Goal: Transaction & Acquisition: Purchase product/service

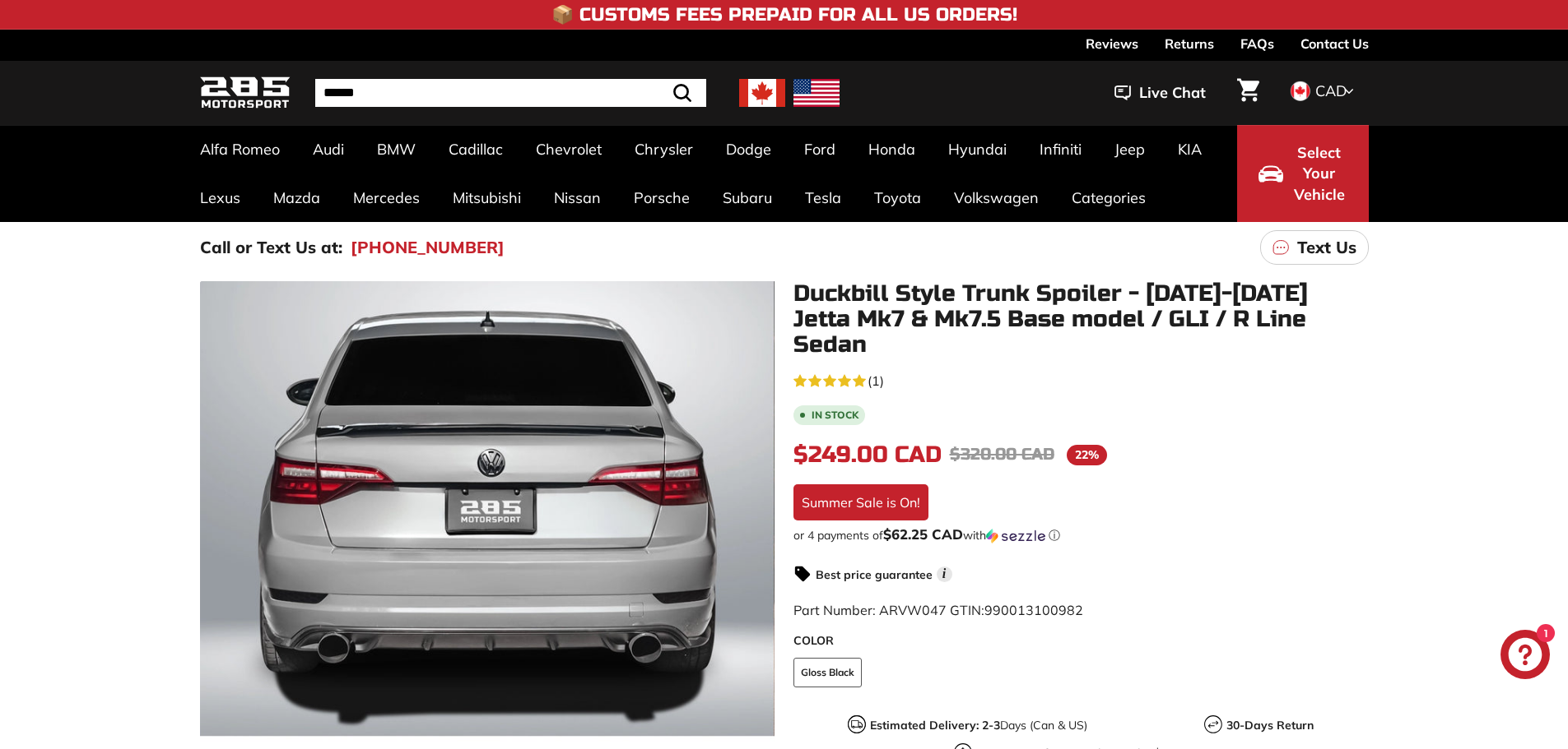
click at [1301, 194] on span "Select Your Vehicle" at bounding box center [1319, 173] width 56 height 63
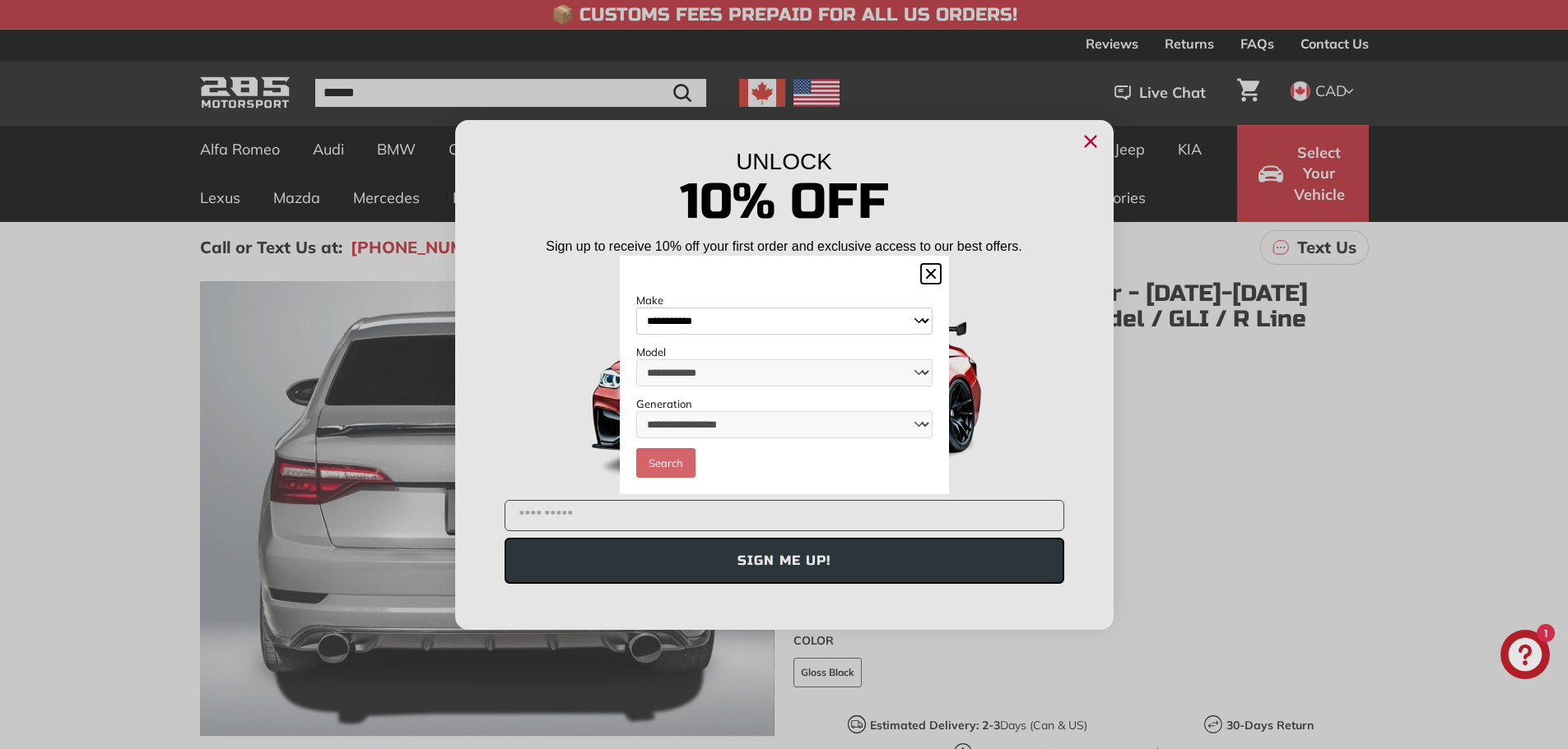
click at [733, 317] on select "**********" at bounding box center [784, 321] width 296 height 27
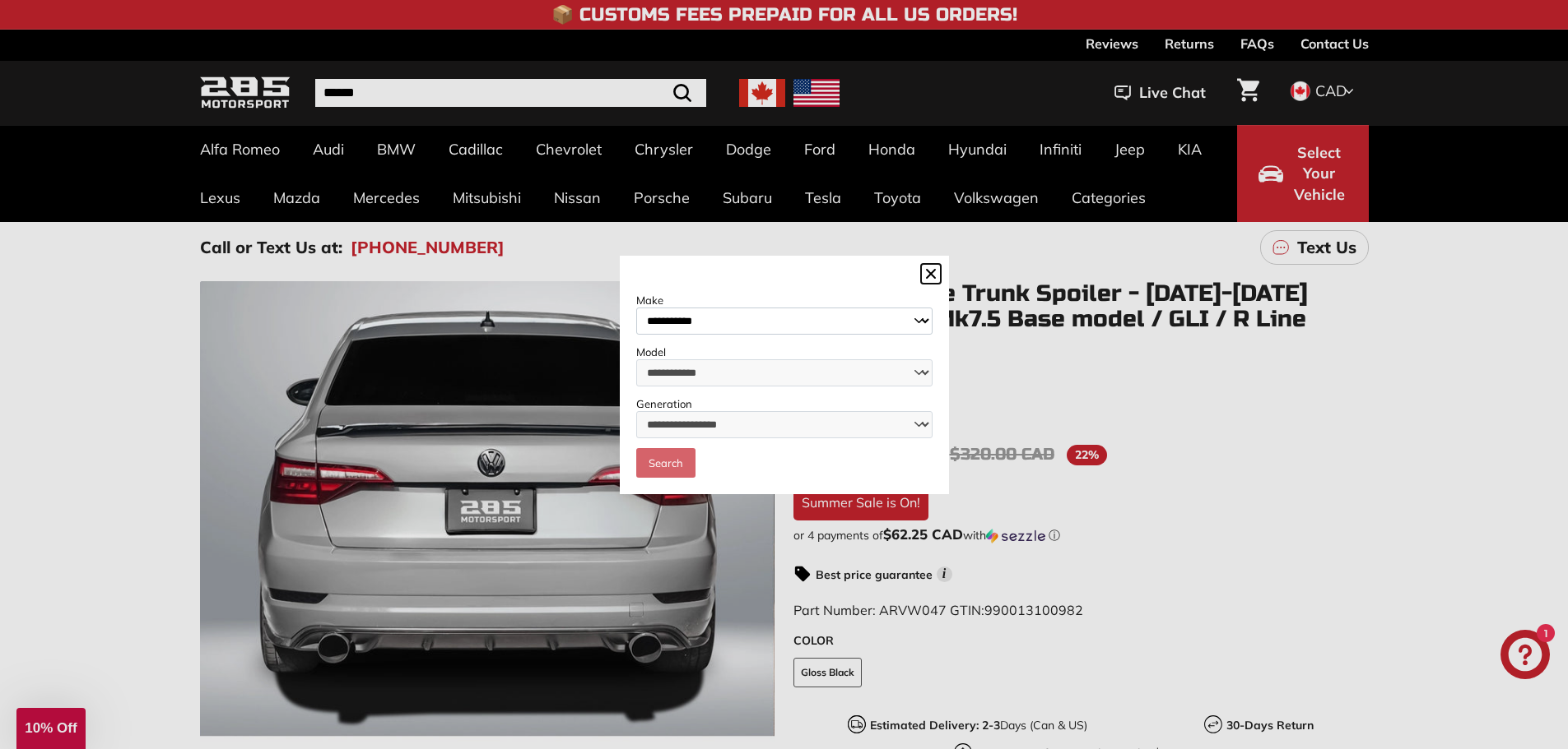
select select "**********"
click at [636, 308] on select "**********" at bounding box center [784, 321] width 296 height 27
click at [715, 361] on select "**********" at bounding box center [784, 373] width 296 height 27
select select "*****"
click at [636, 359] on select "**********" at bounding box center [784, 373] width 296 height 27
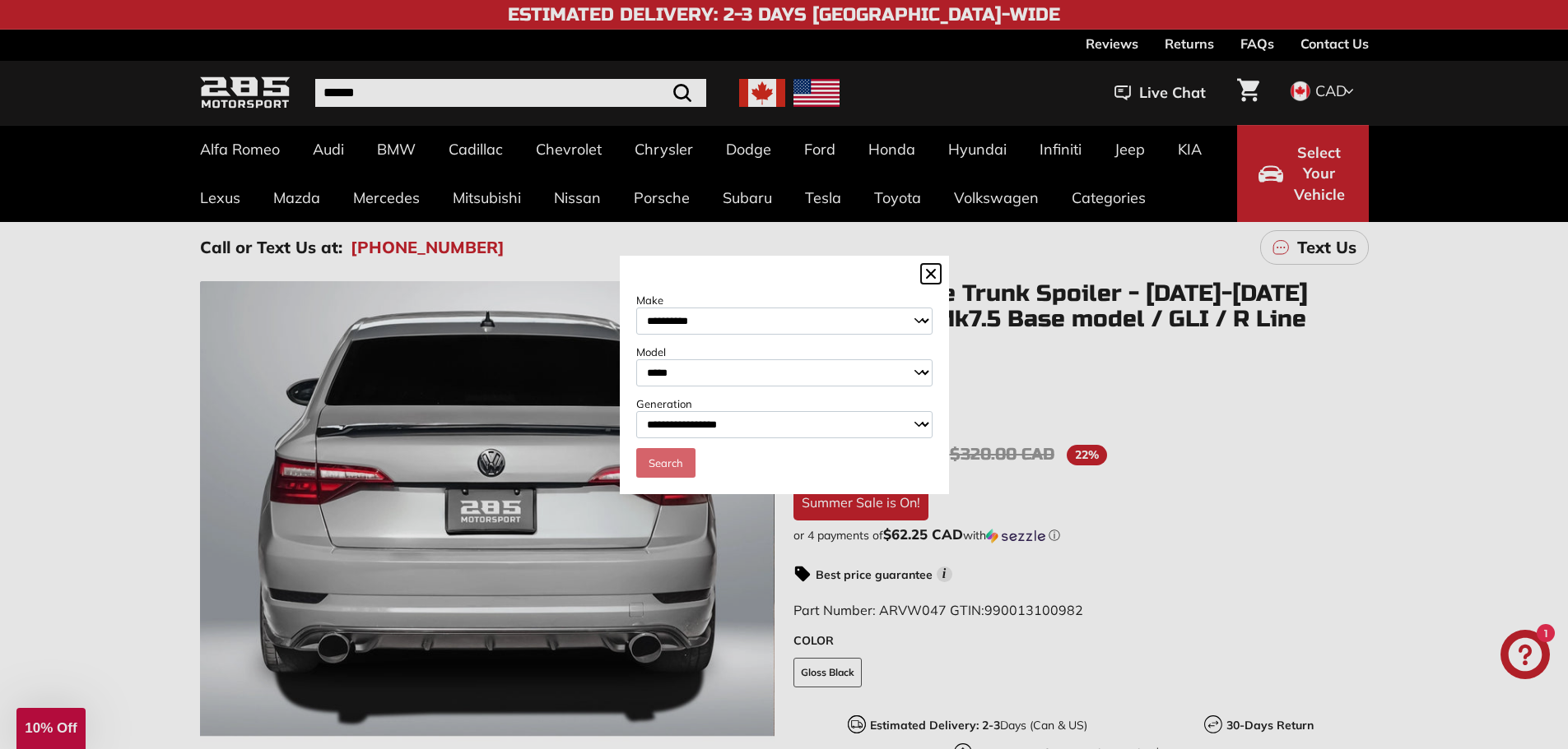
click at [703, 425] on select "**********" at bounding box center [784, 425] width 296 height 27
select select "**********"
click at [636, 413] on select "**********" at bounding box center [784, 425] width 296 height 27
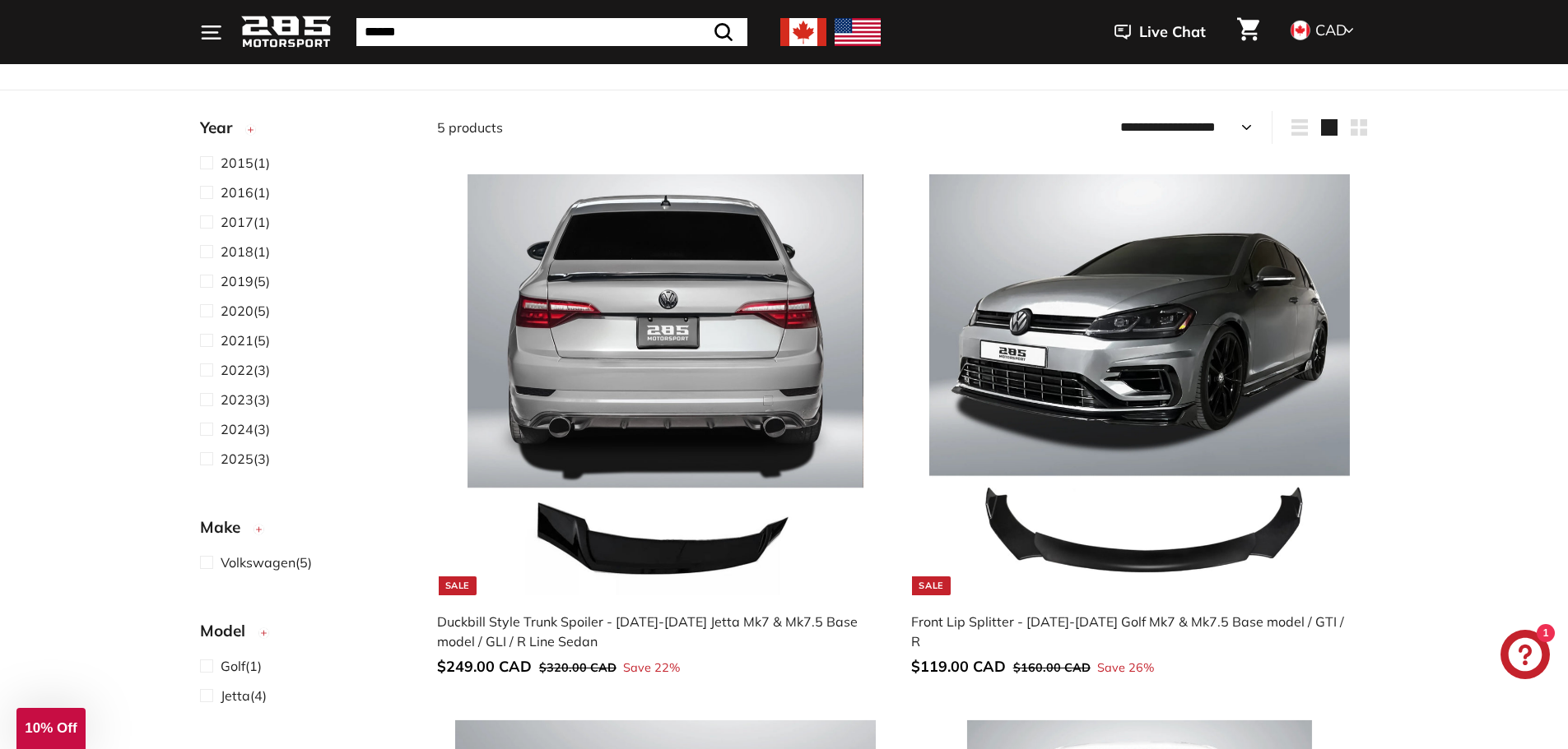
scroll to position [329, 0]
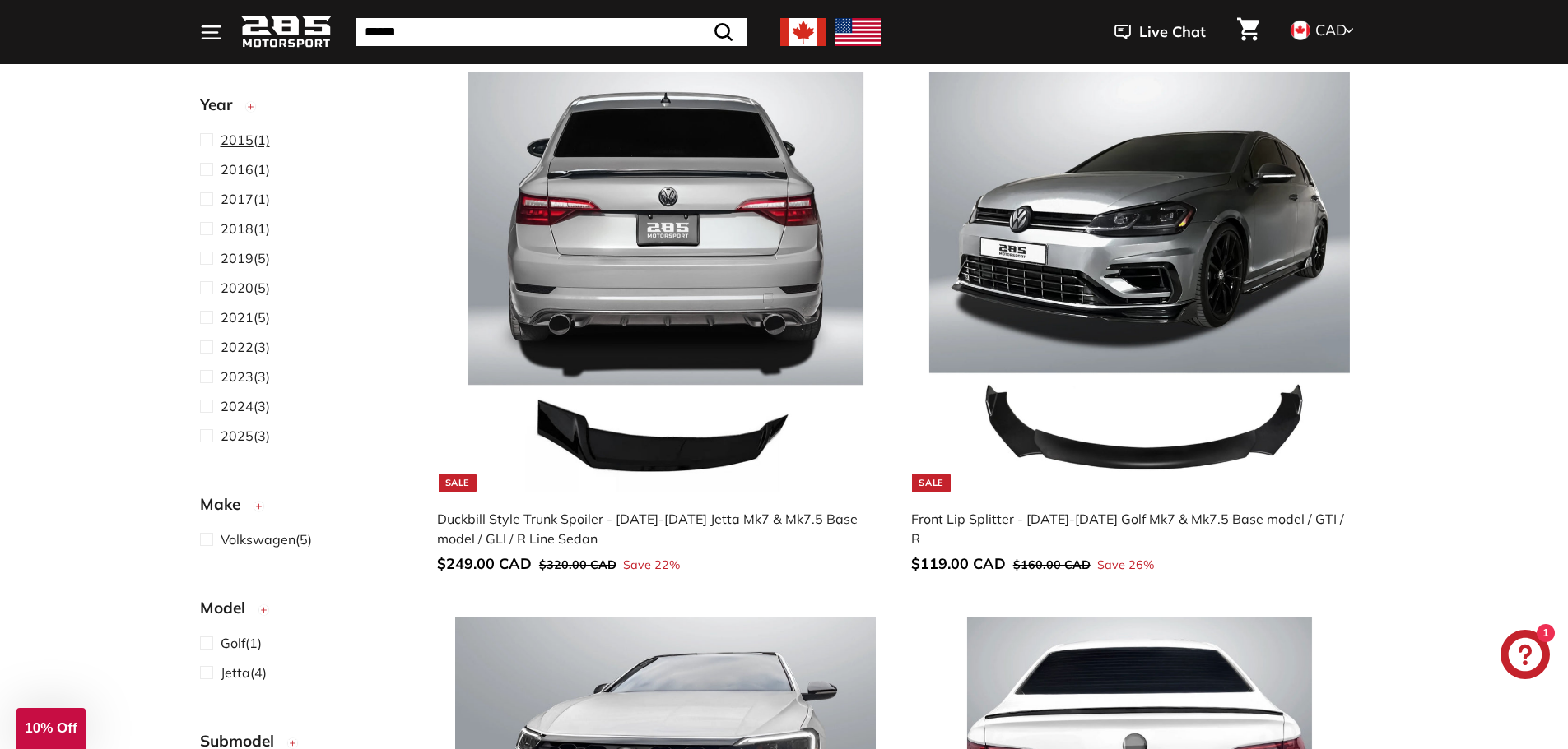
click at [214, 141] on span at bounding box center [210, 139] width 20 height 19
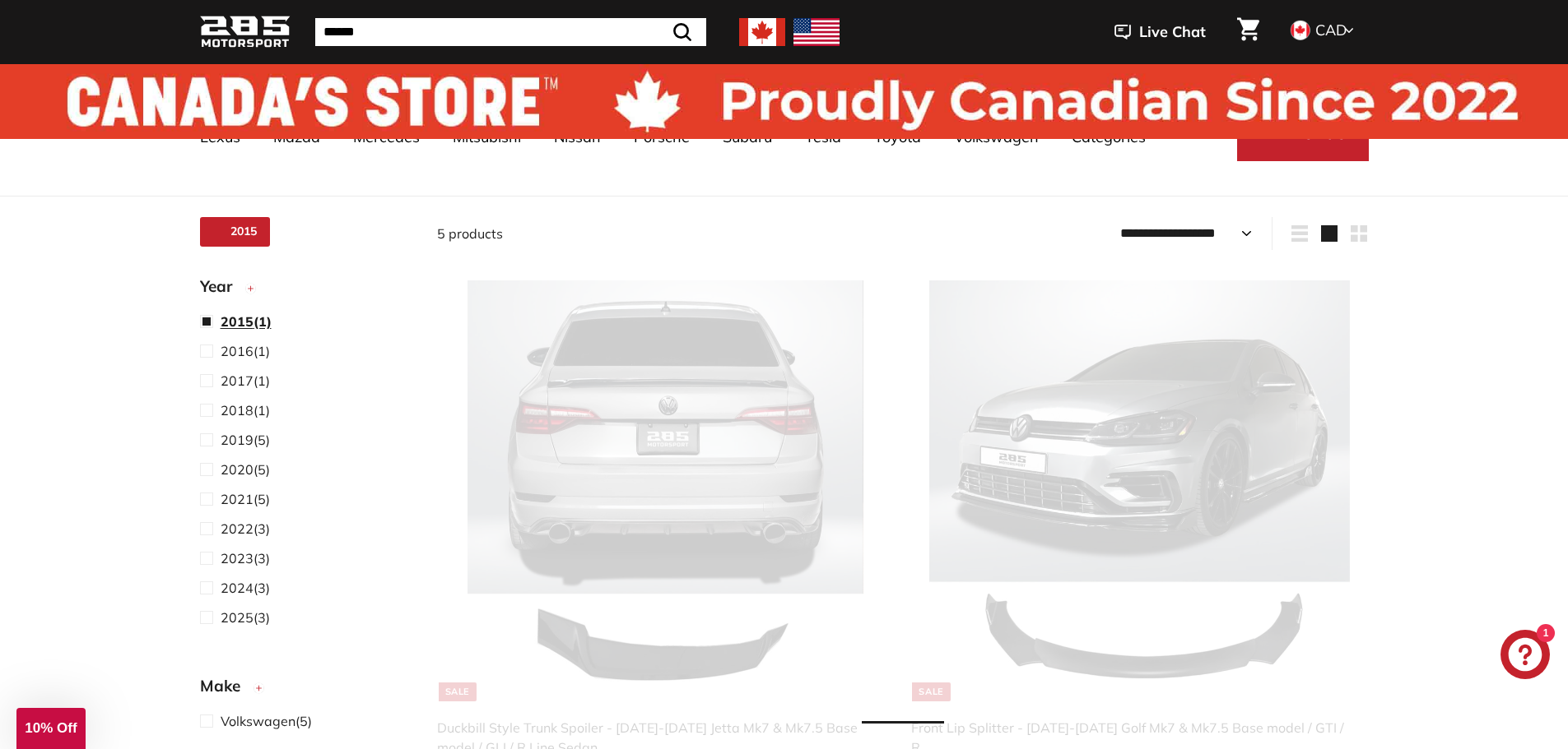
scroll to position [43, 0]
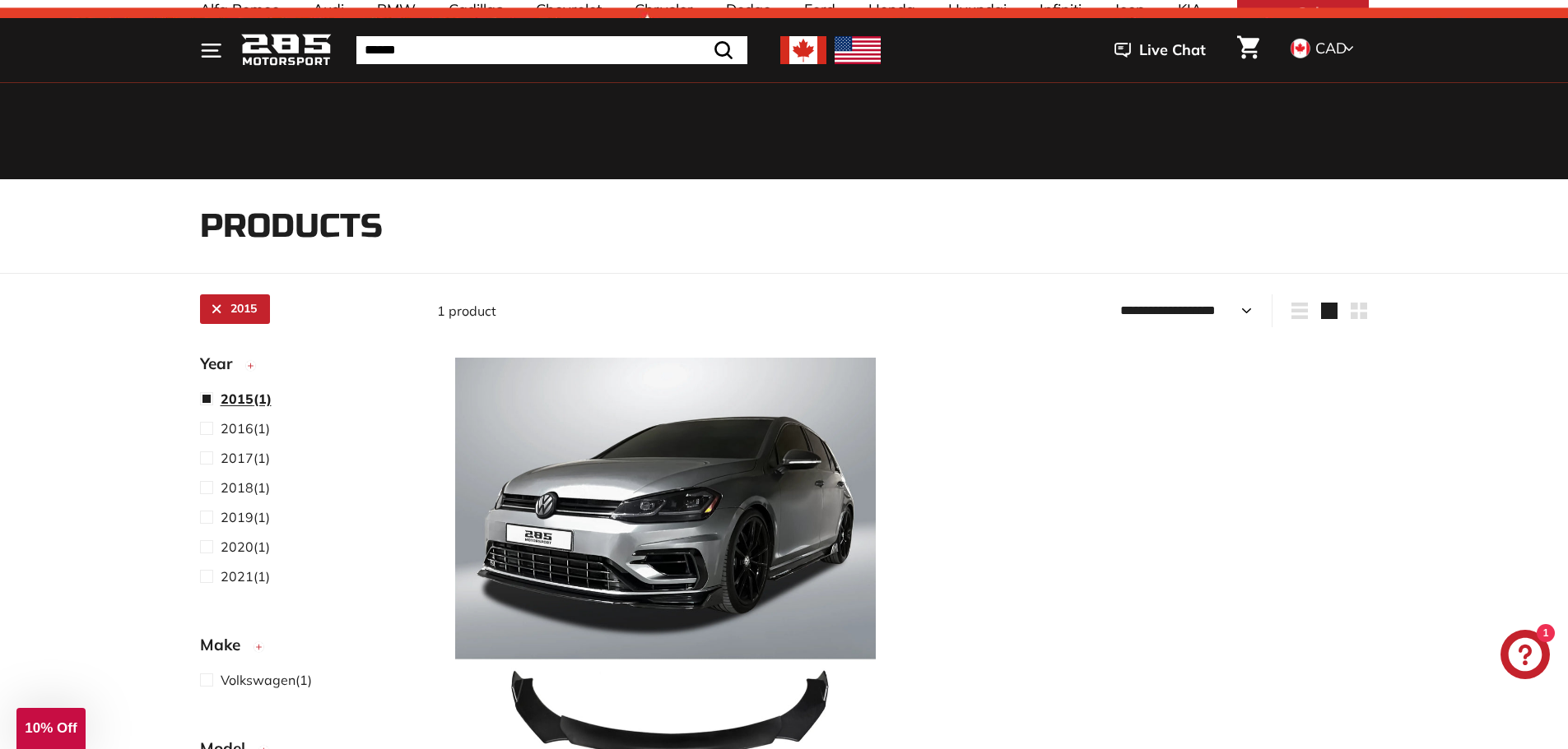
click at [203, 392] on span at bounding box center [210, 398] width 20 height 19
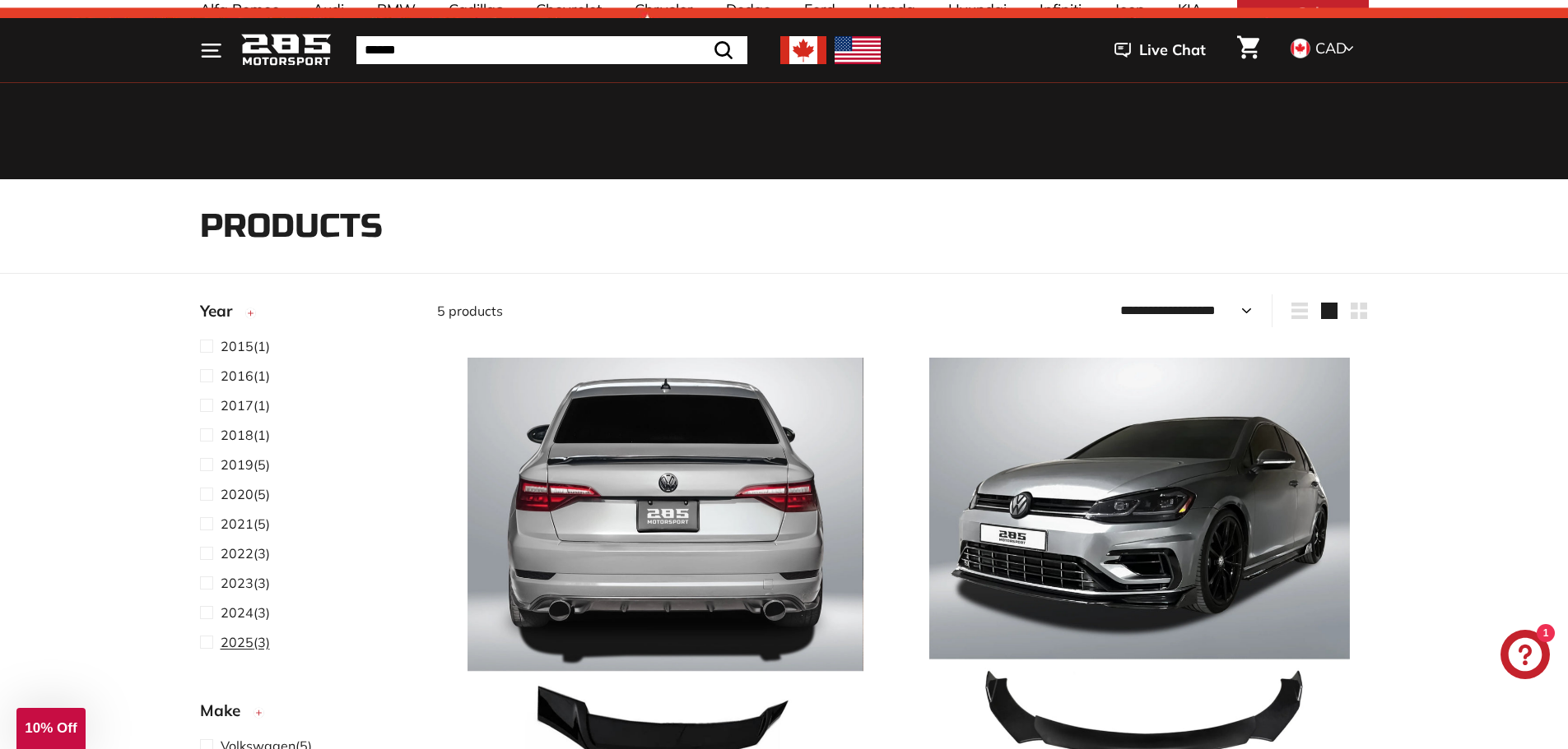
click at [209, 639] on span at bounding box center [210, 642] width 20 height 19
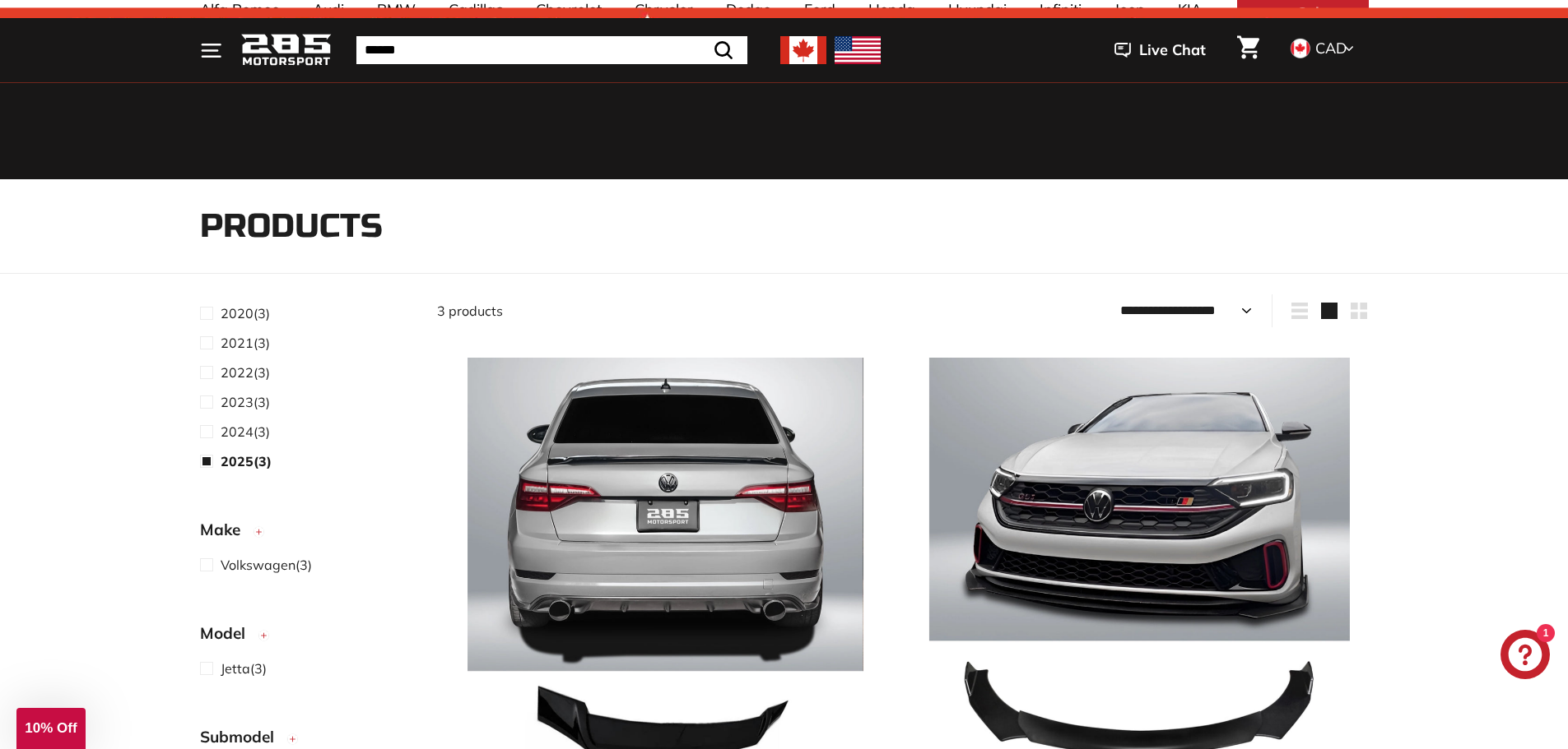
scroll to position [247, 0]
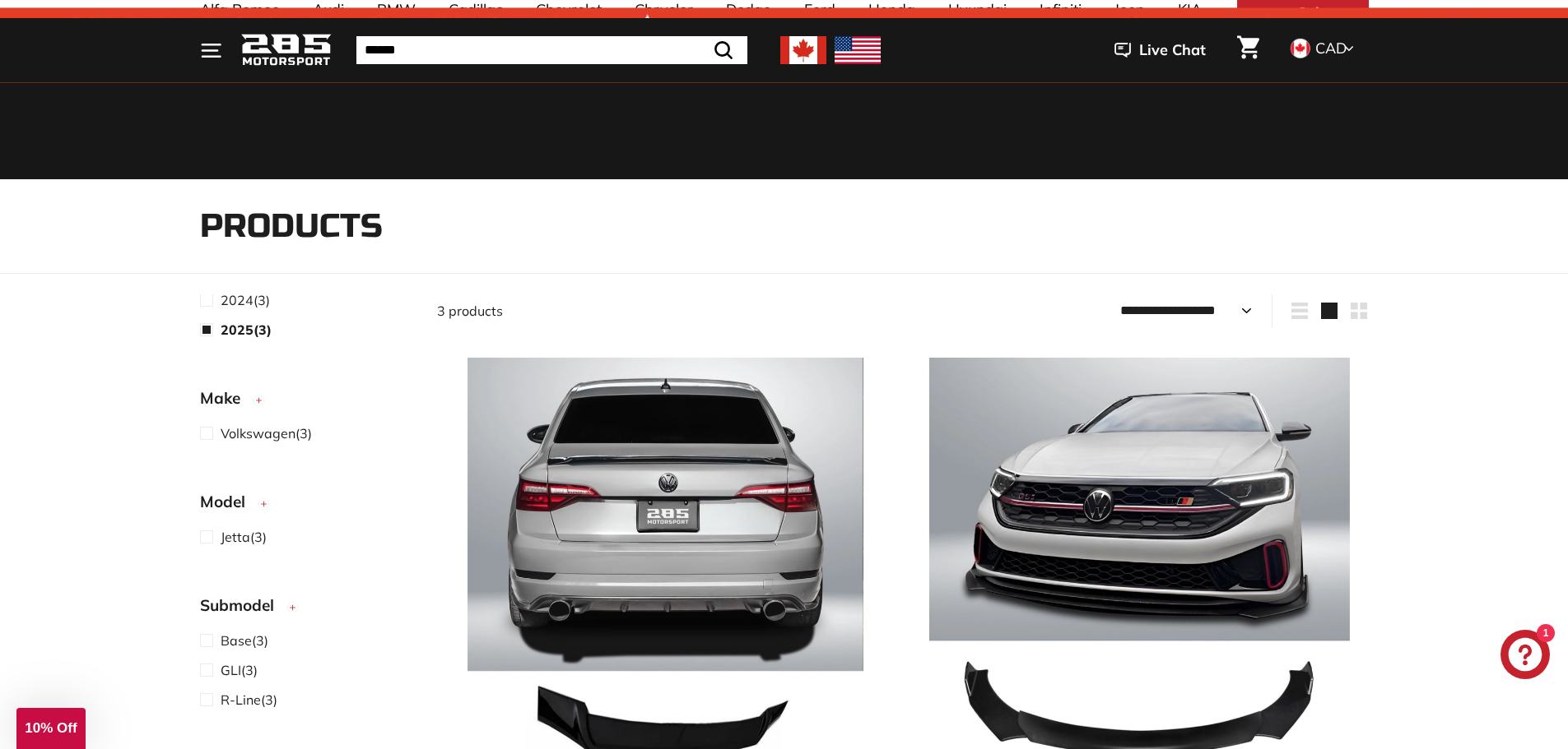
click at [199, 539] on div "2025 .cls-1{fill:none;stroke:#000;stroke-miterlimit:10;stroke-width:2px} Sort F…" at bounding box center [300, 631] width 237 height 675
click at [211, 670] on span at bounding box center [210, 670] width 20 height 19
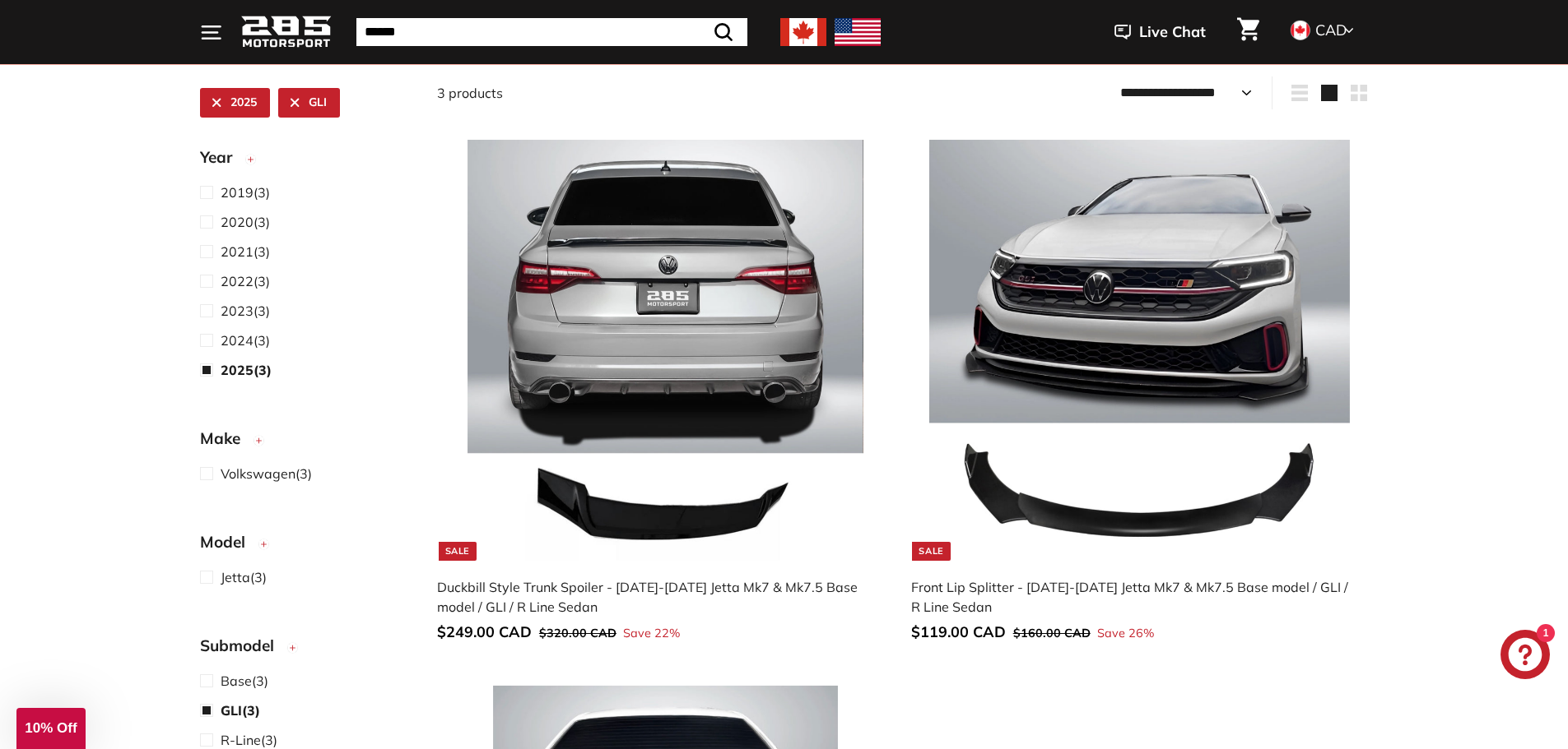
scroll to position [290, 0]
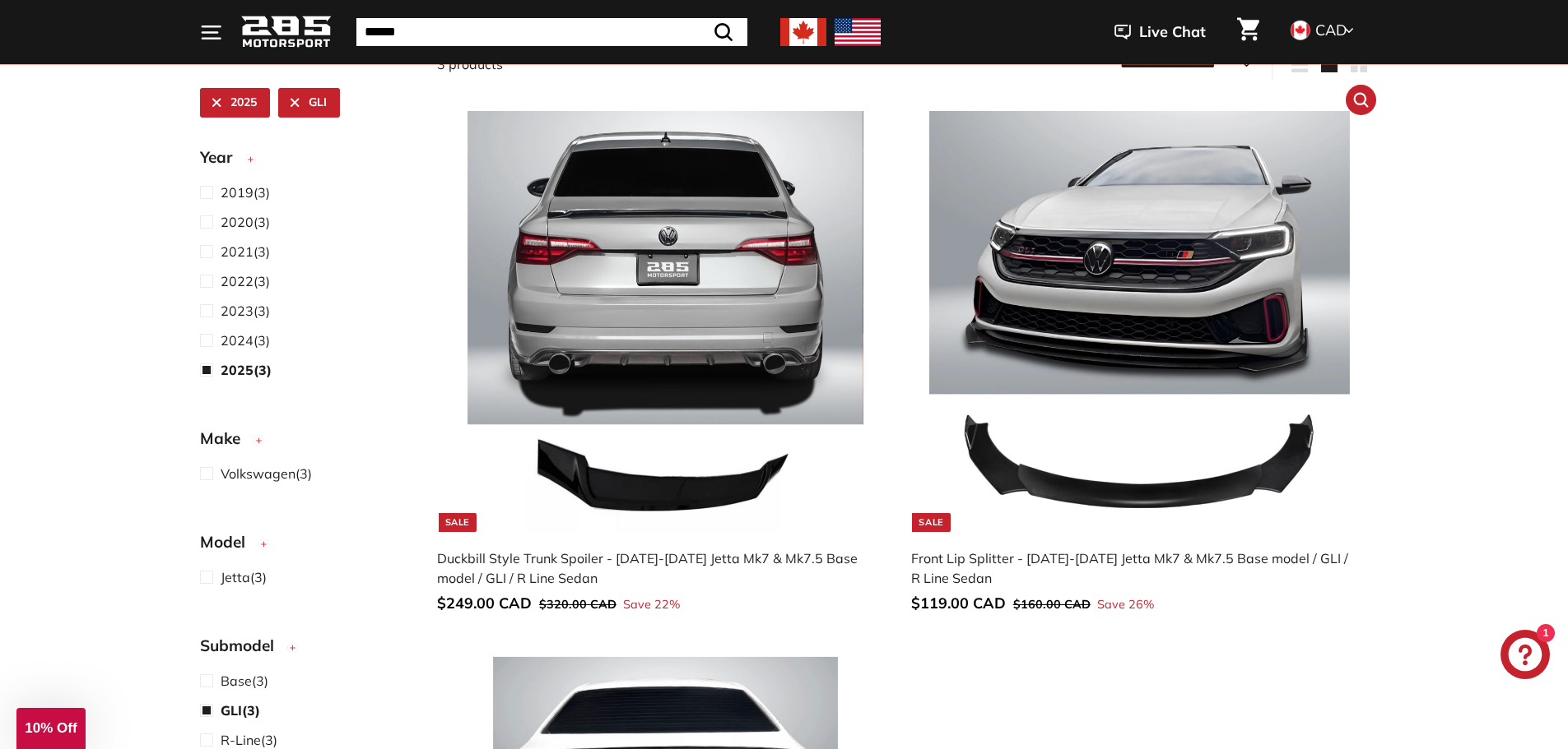
click at [1302, 298] on img at bounding box center [1139, 320] width 420 height 420
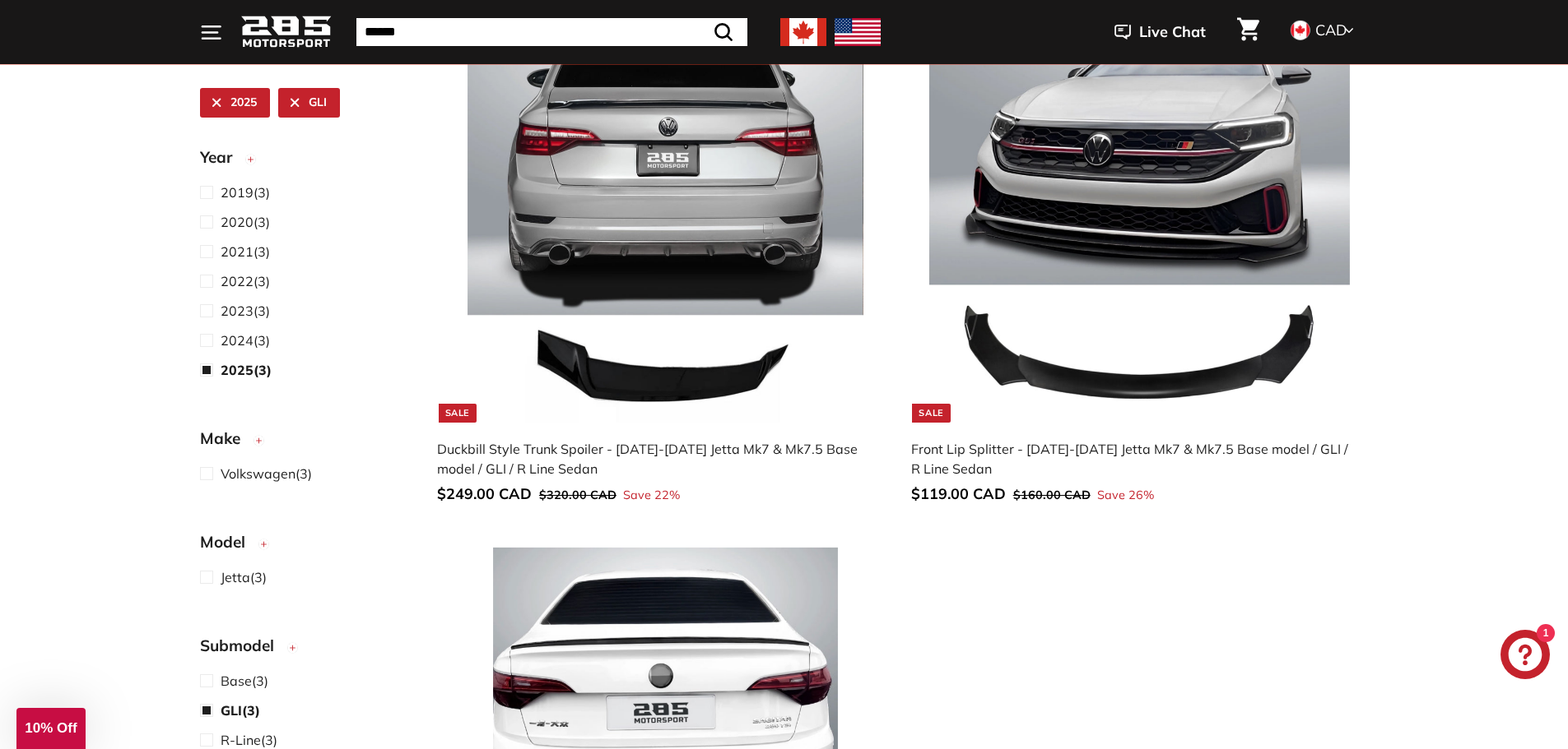
scroll to position [207, 0]
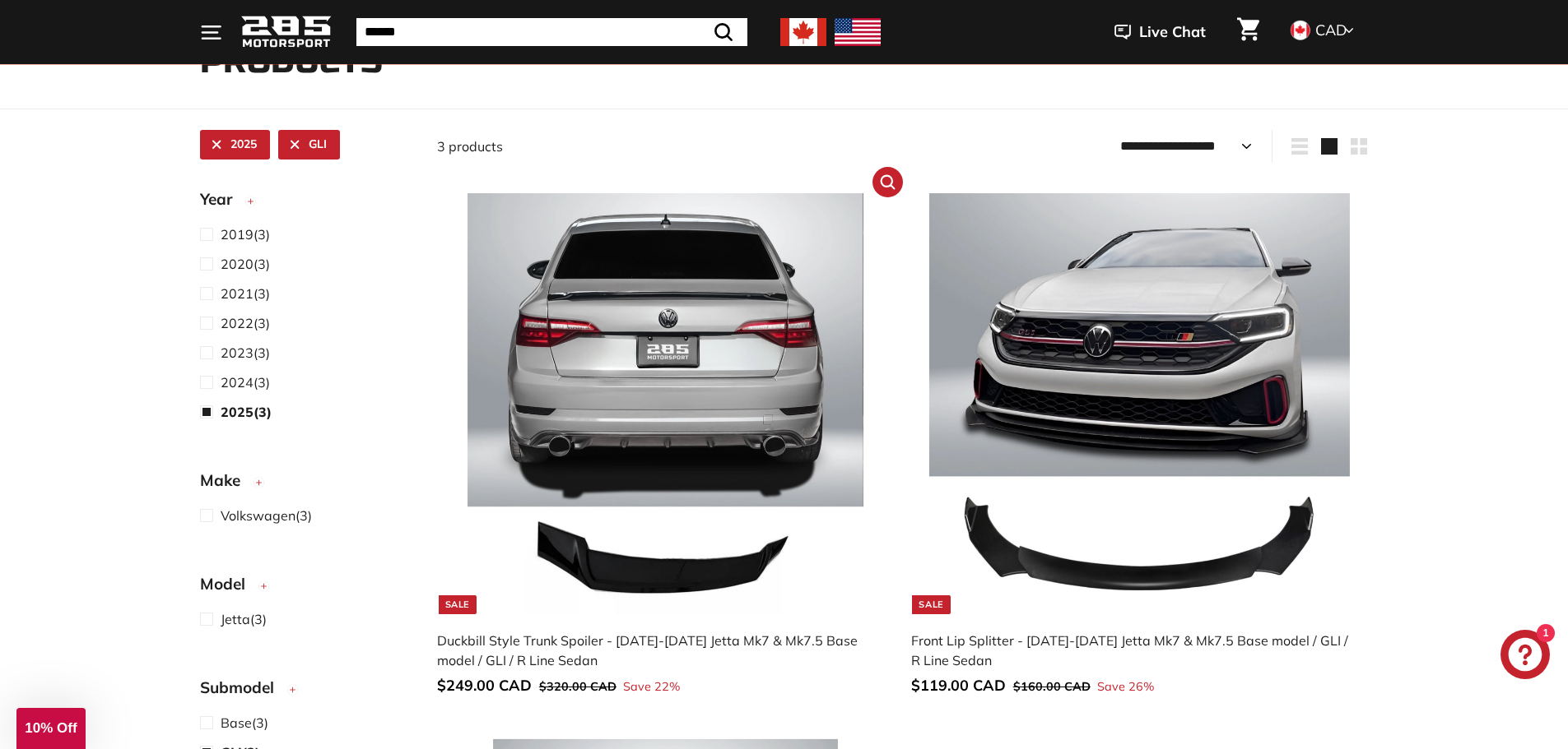
click at [769, 400] on img at bounding box center [665, 403] width 420 height 420
click at [260, 377] on span "2024 (3)" at bounding box center [245, 382] width 49 height 19
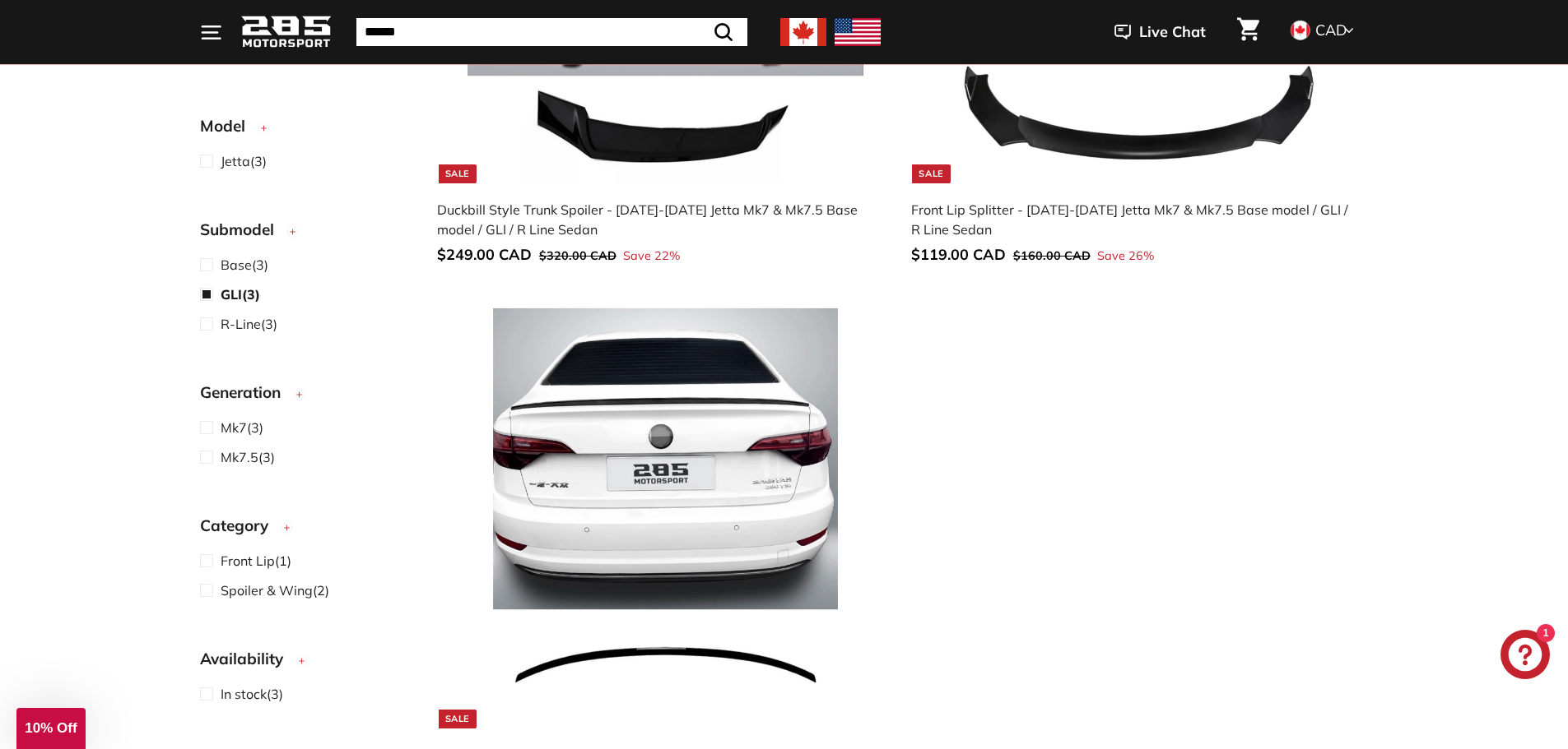
scroll to position [372, 0]
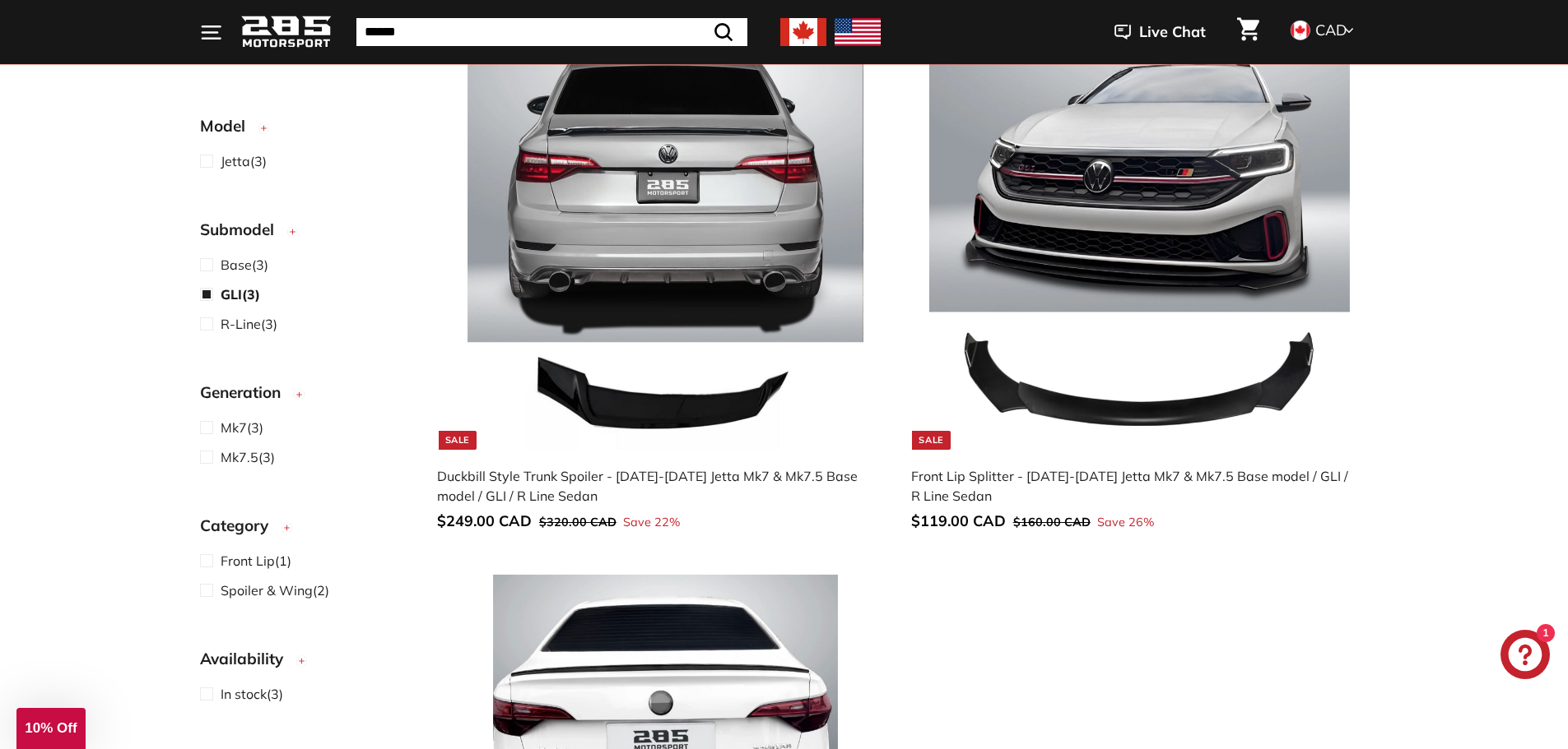
drag, startPoint x: 578, startPoint y: 492, endPoint x: 498, endPoint y: 482, distance: 80.6
click at [498, 482] on div "Duckbill Style Trunk Spoiler - [DATE]-[DATE] Jetta Mk7 & Mk7.5 Base model / GLI…" at bounding box center [658, 486] width 441 height 40
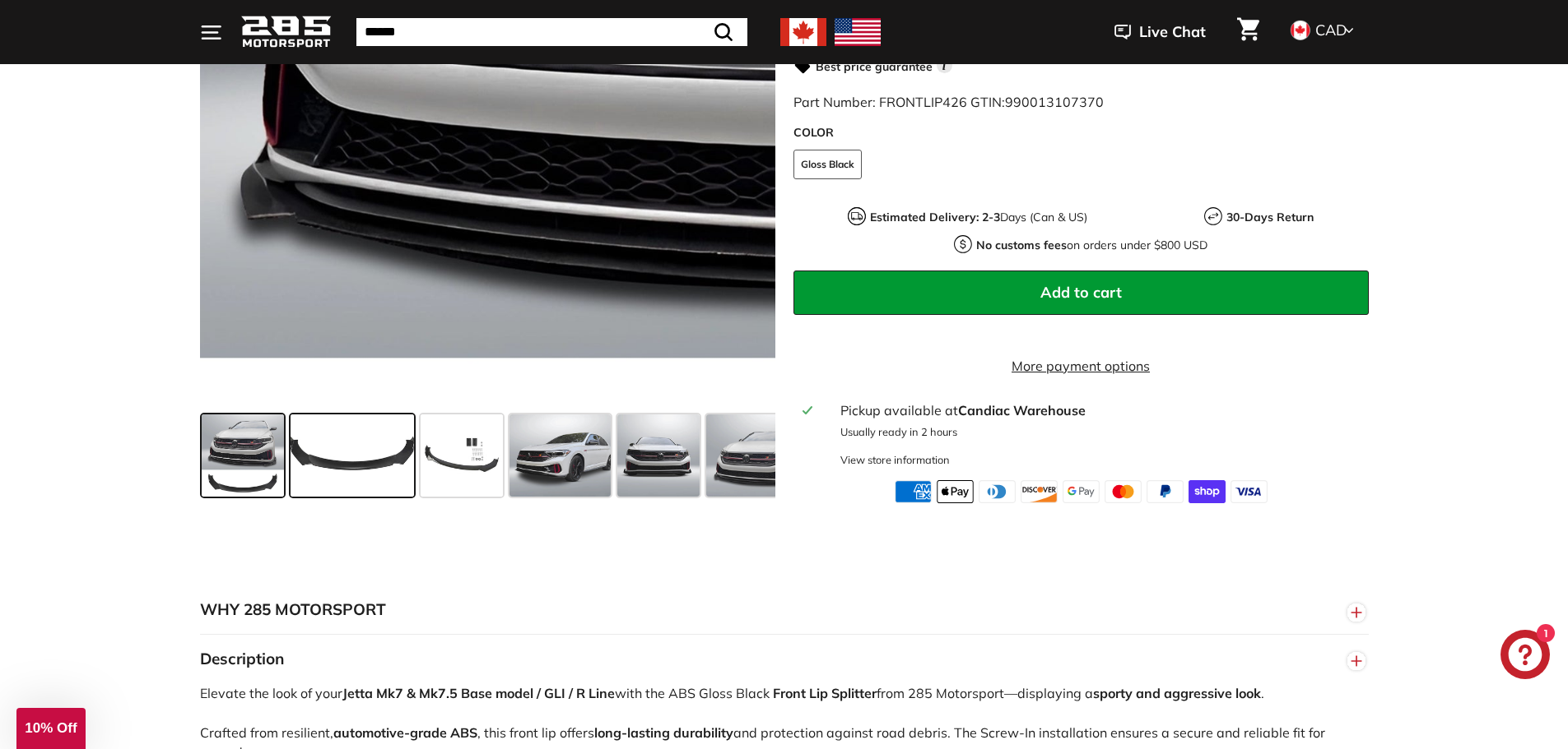
scroll to position [494, 0]
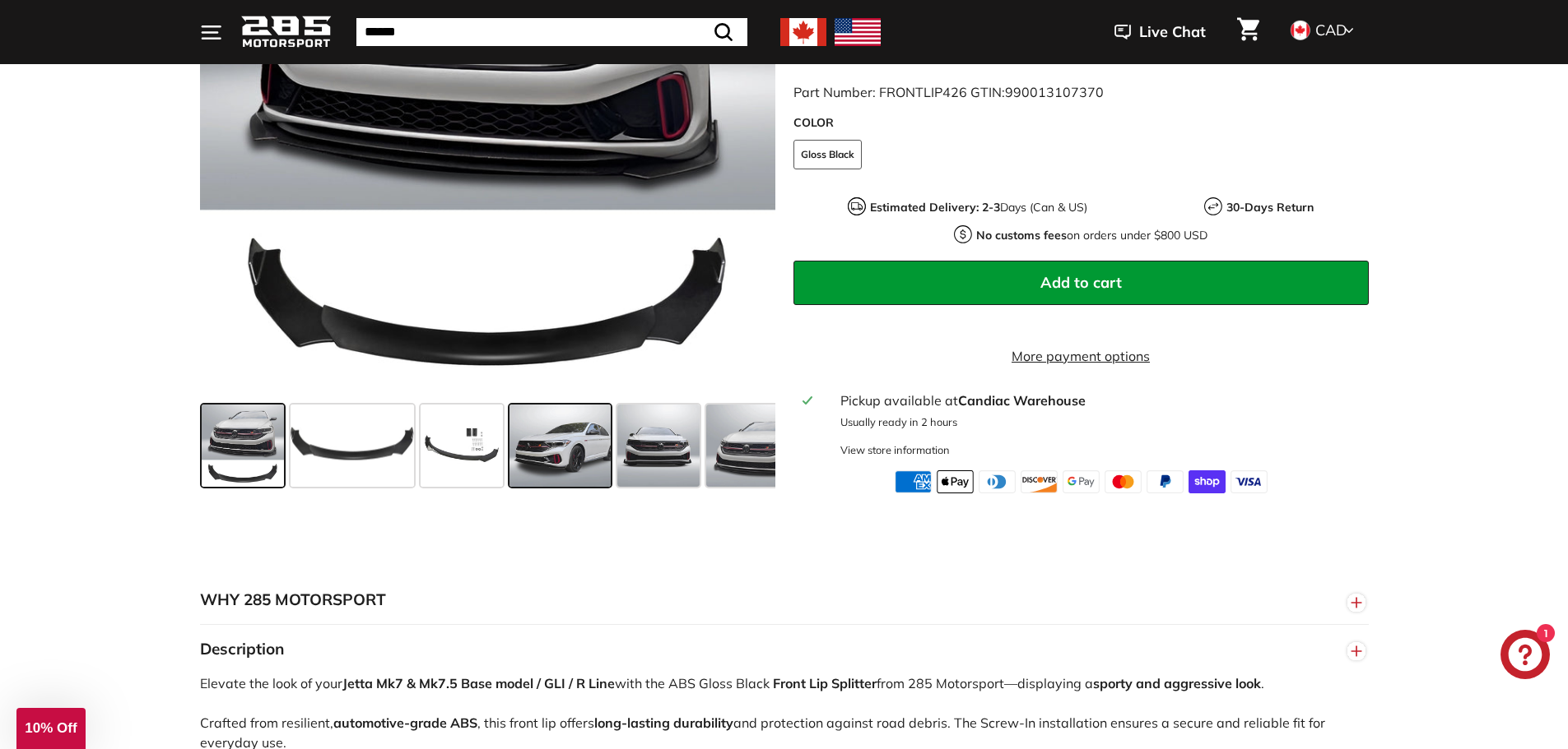
click at [546, 456] on span at bounding box center [560, 446] width 102 height 82
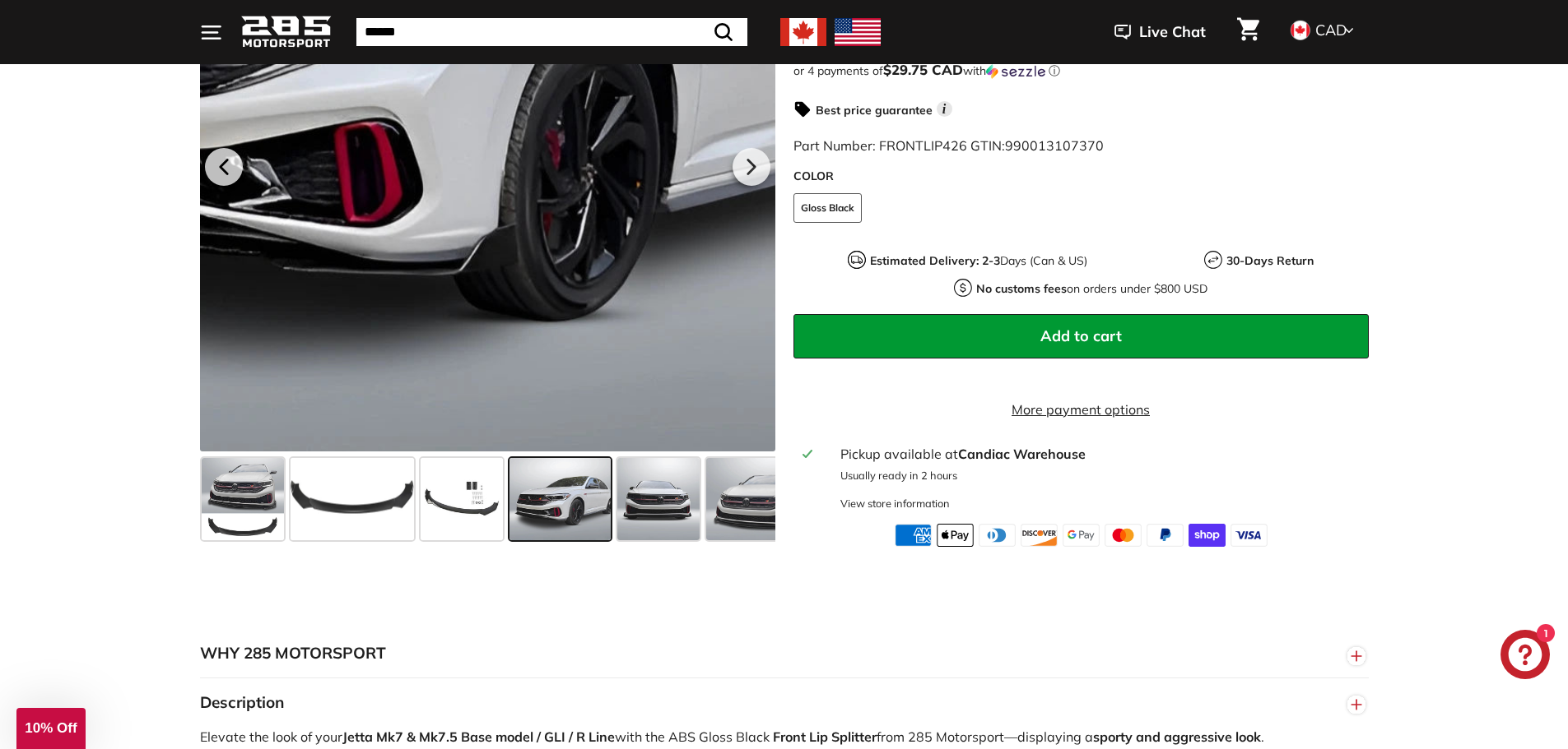
scroll to position [412, 0]
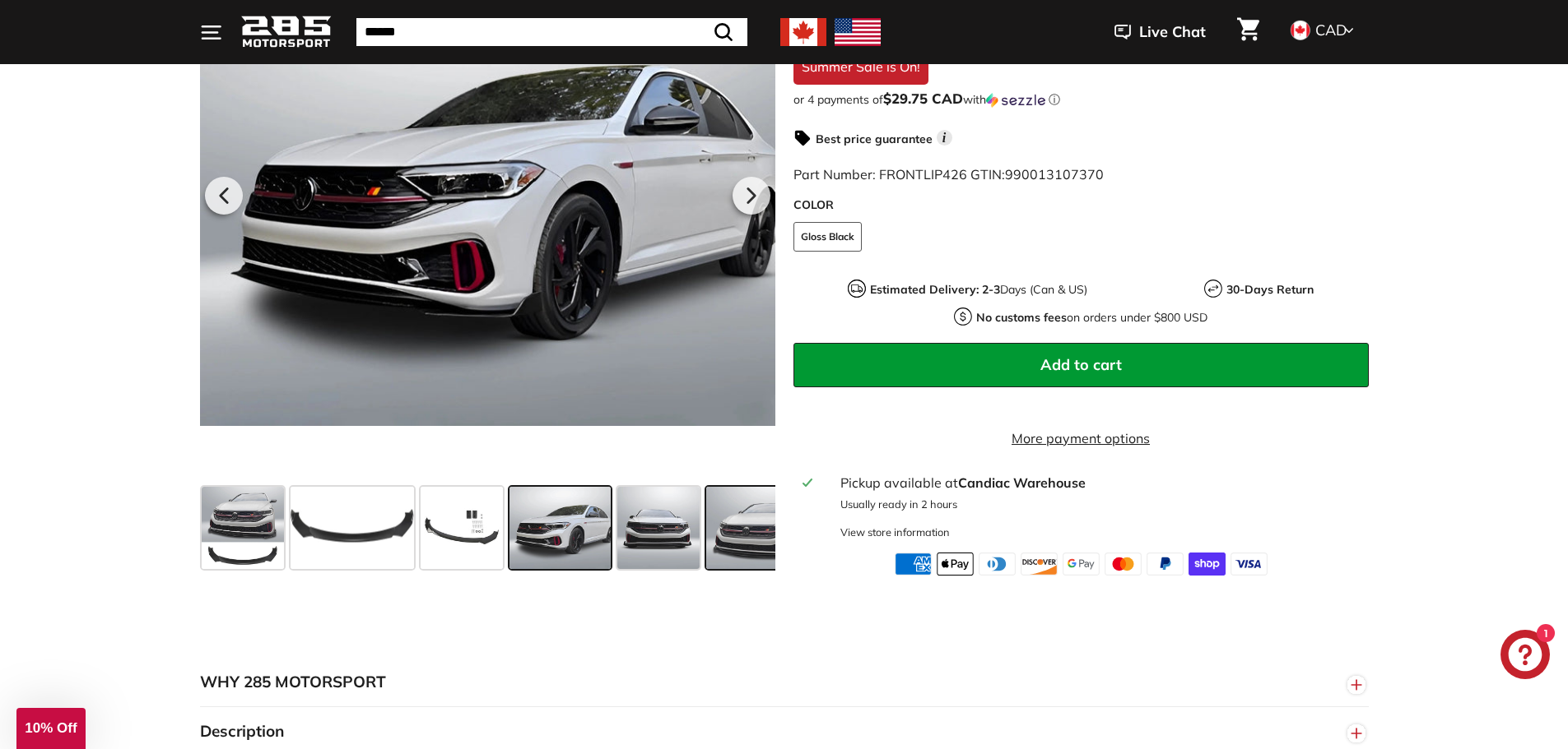
click at [726, 553] on span at bounding box center [755, 528] width 98 height 82
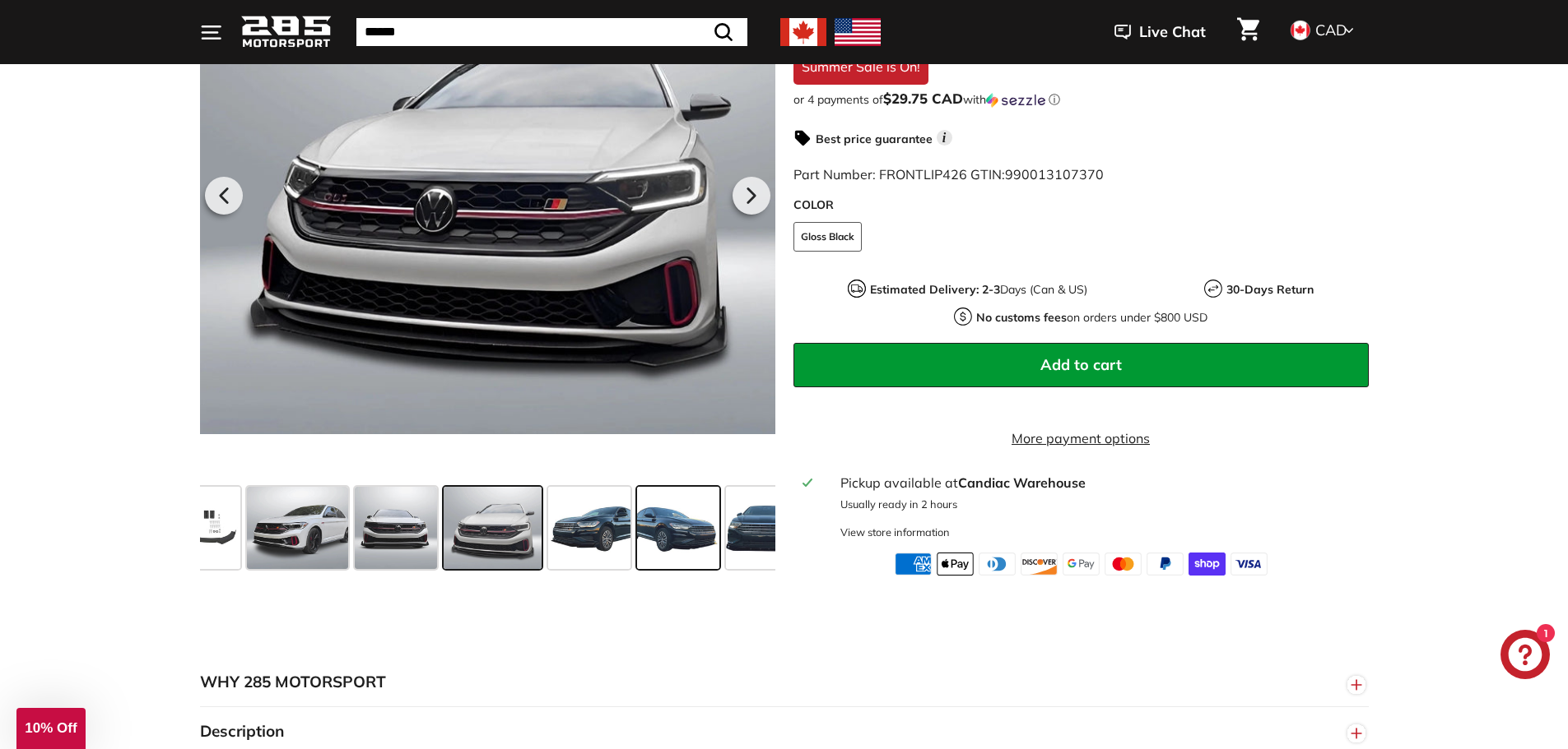
scroll to position [0, 268]
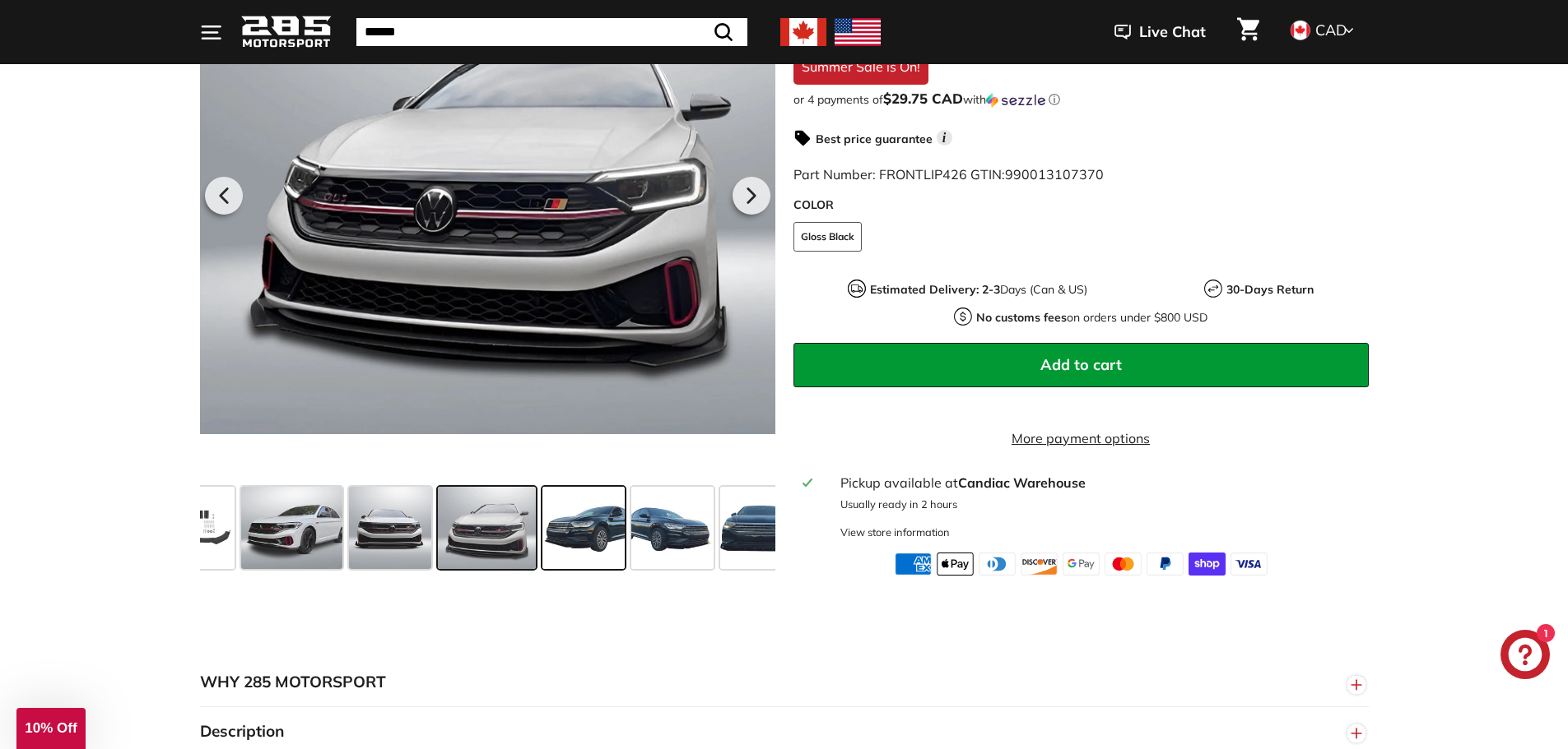
click at [613, 543] on span at bounding box center [583, 528] width 82 height 82
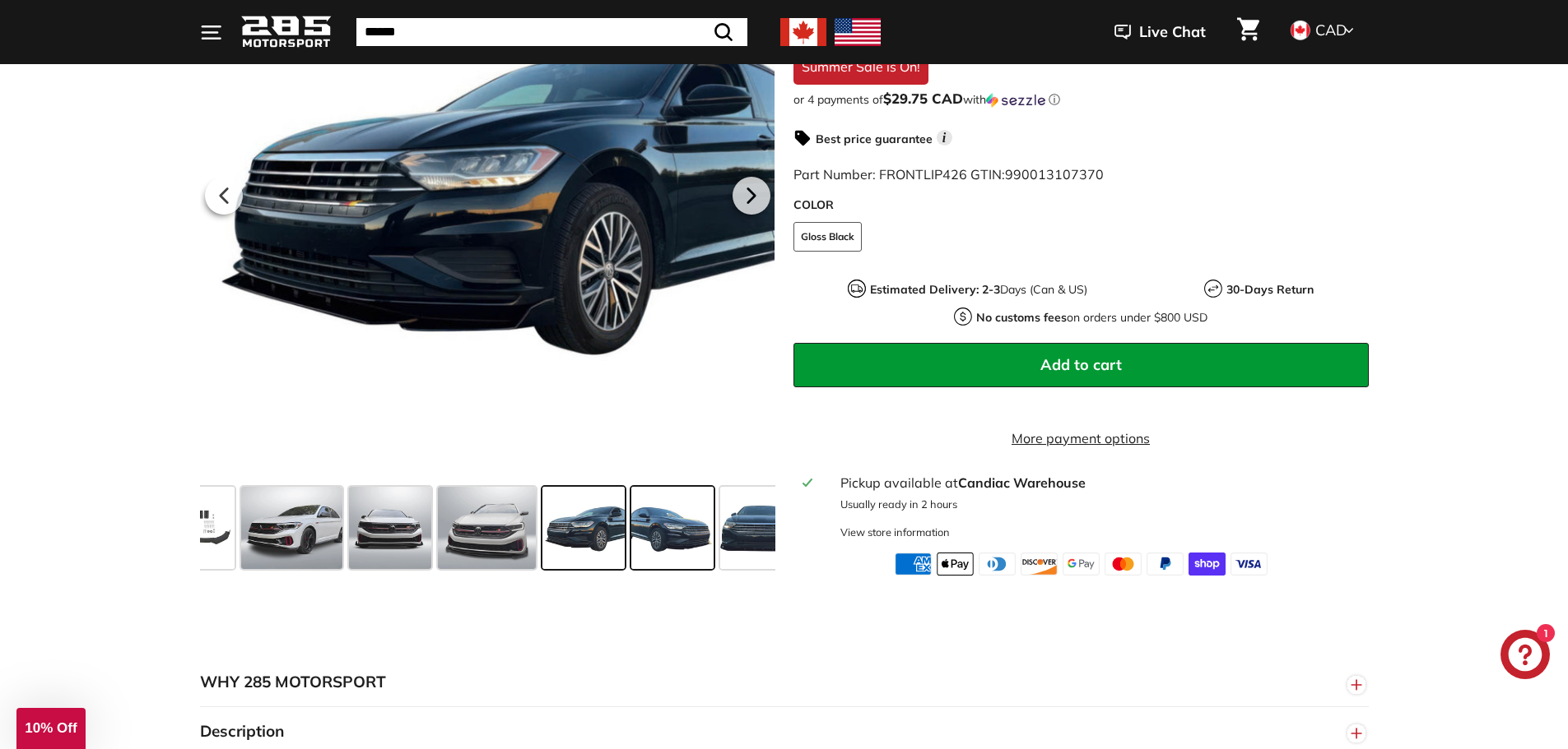
click at [659, 544] on span at bounding box center [672, 528] width 82 height 82
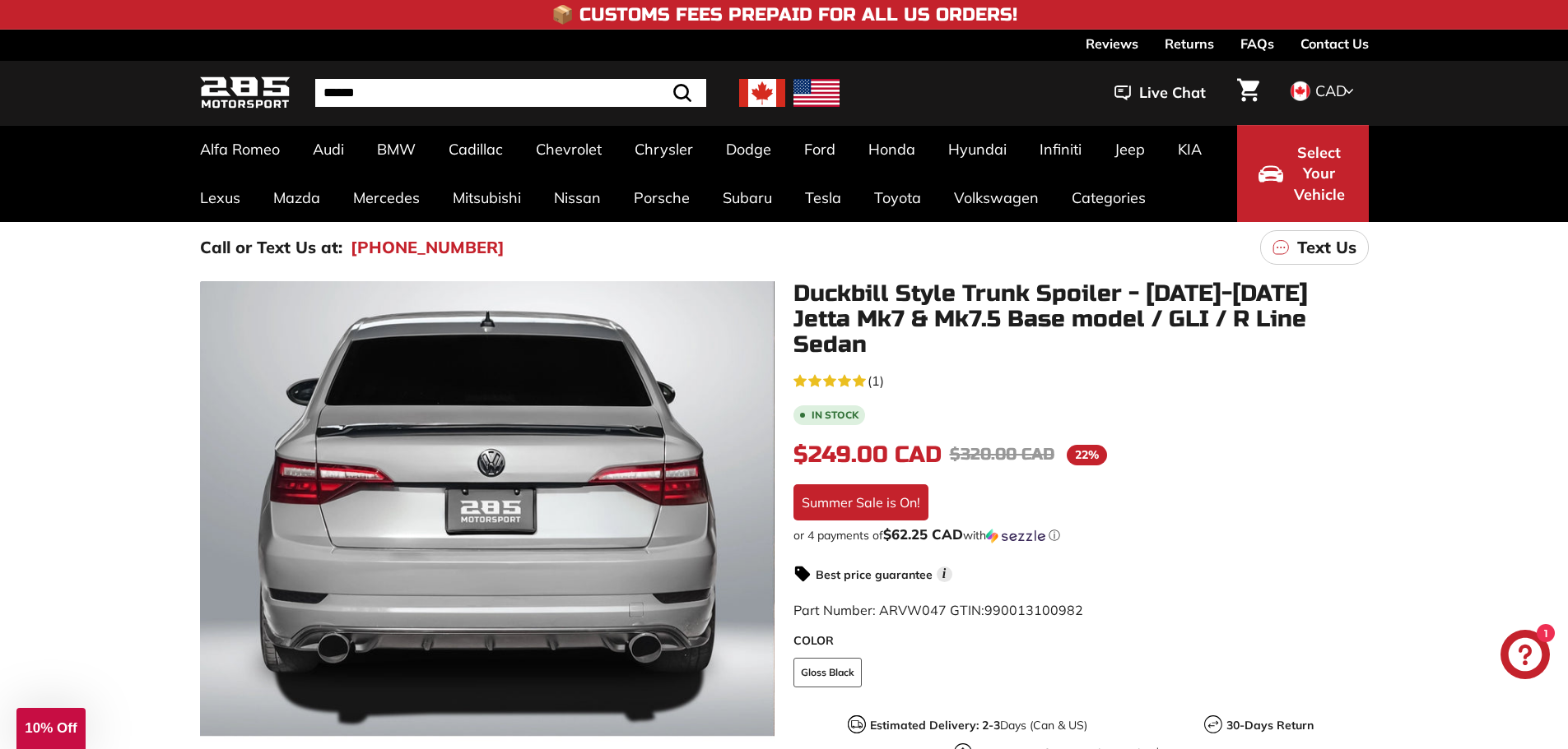
click at [868, 371] on span "(1)" at bounding box center [875, 380] width 16 height 19
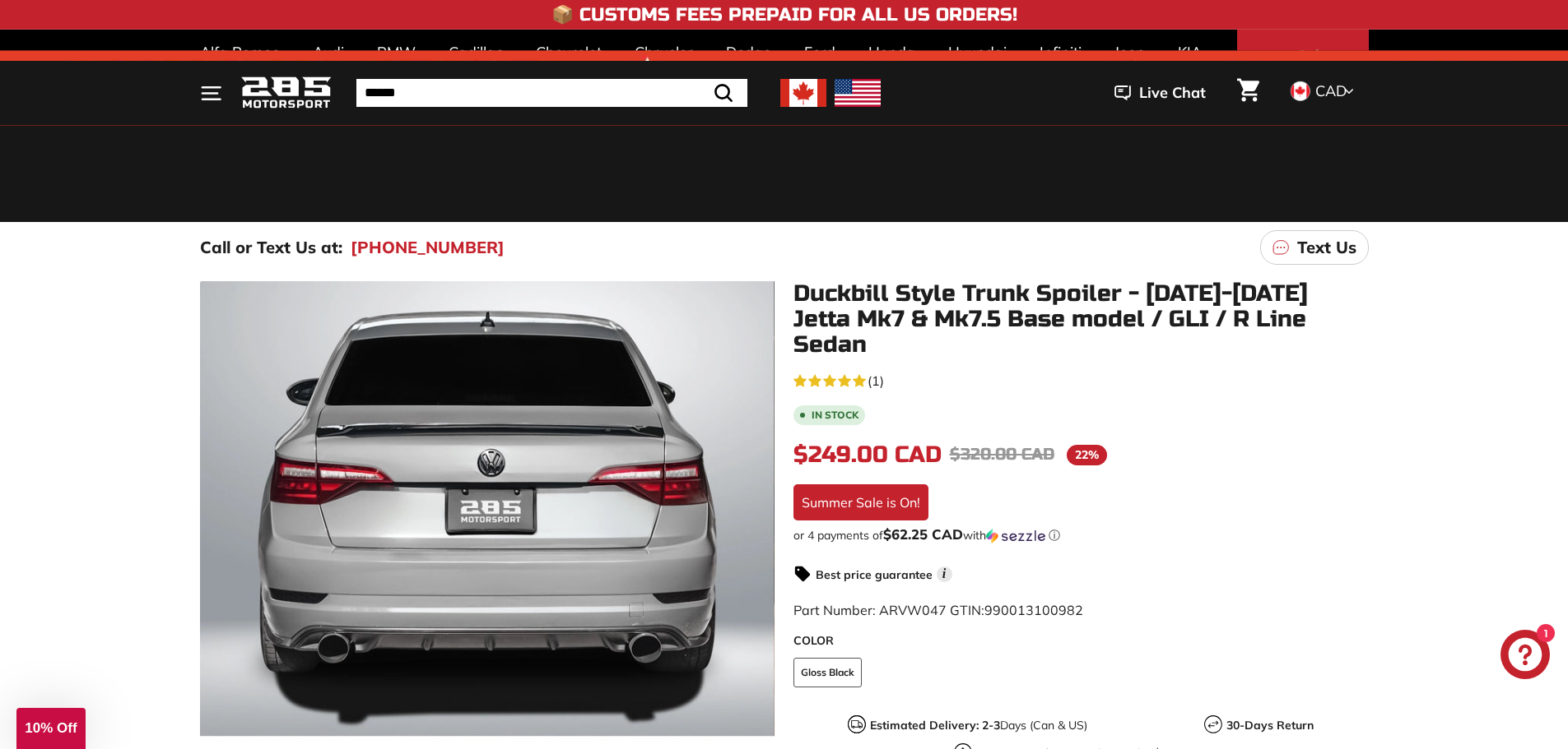
scroll to position [2336, 0]
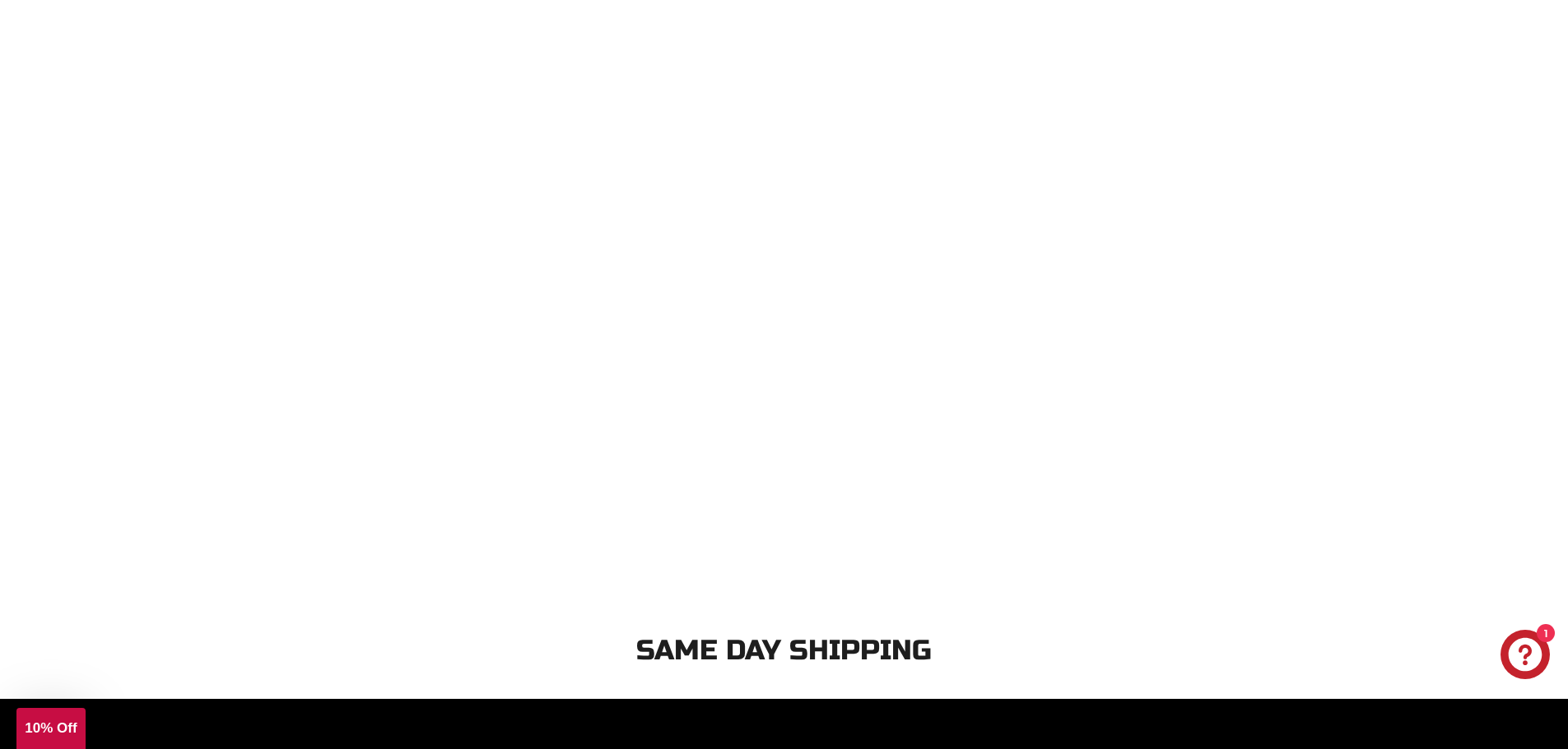
scroll to position [2500, 0]
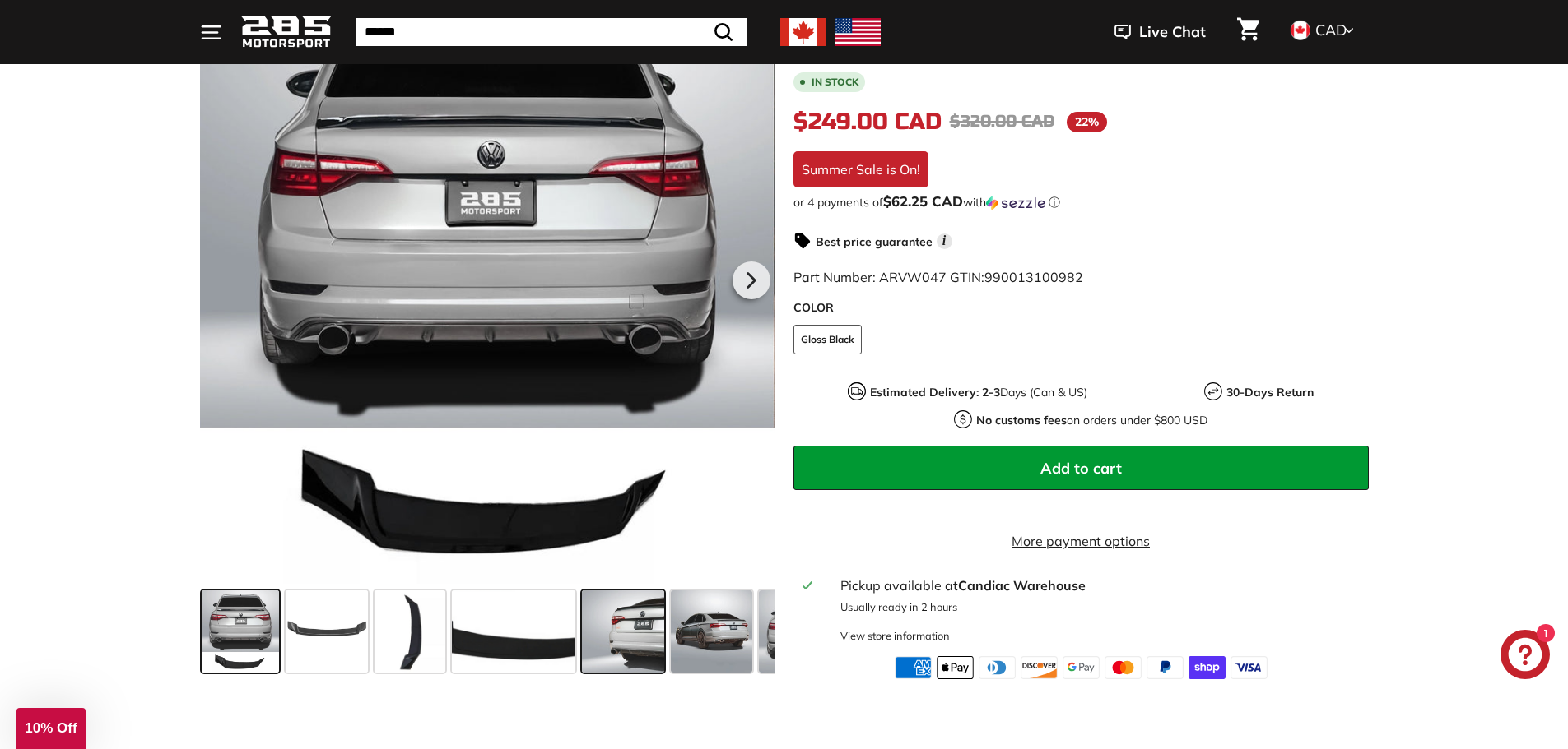
scroll to position [494, 0]
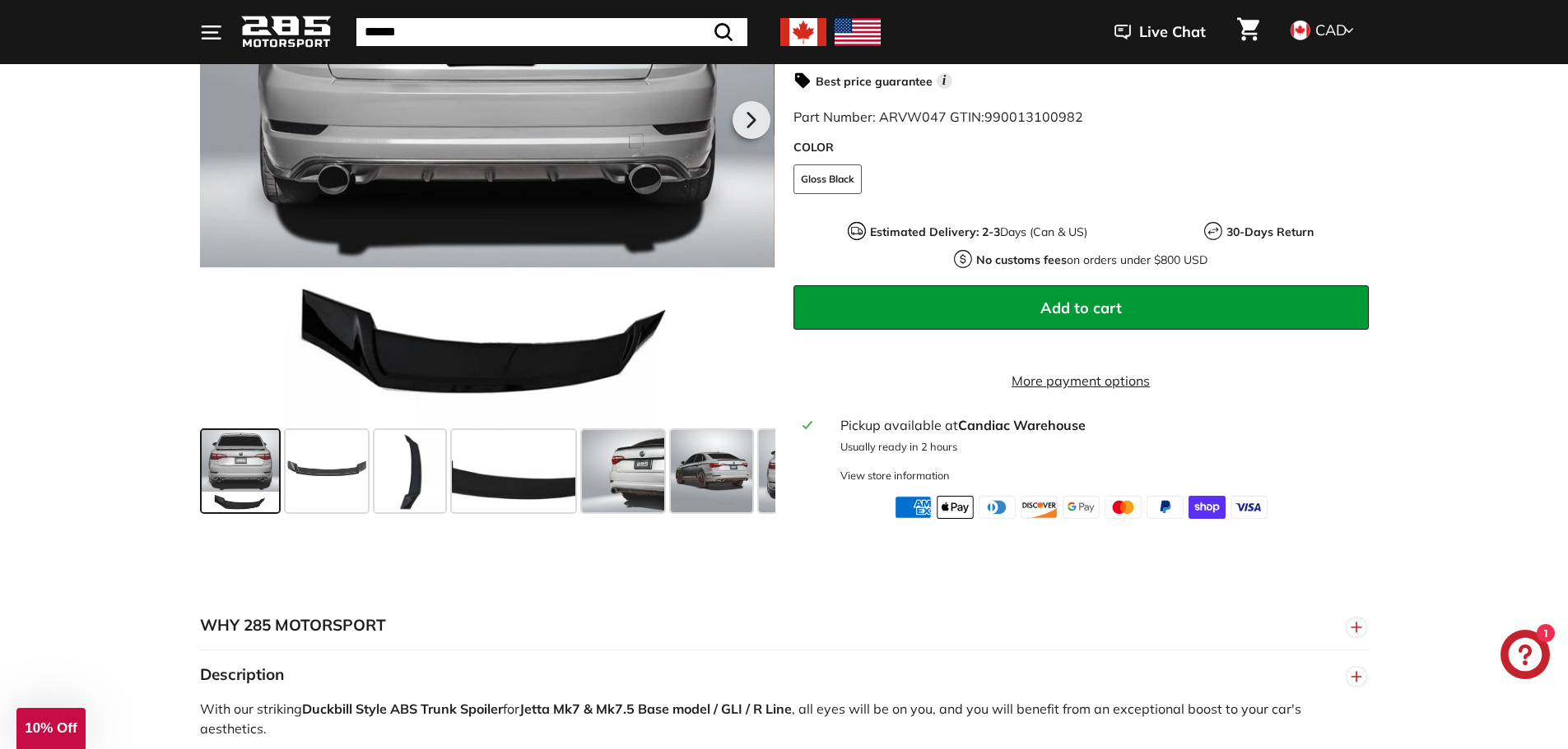
click at [246, 454] on span at bounding box center [239, 471] width 77 height 82
click at [304, 469] on span at bounding box center [326, 471] width 82 height 82
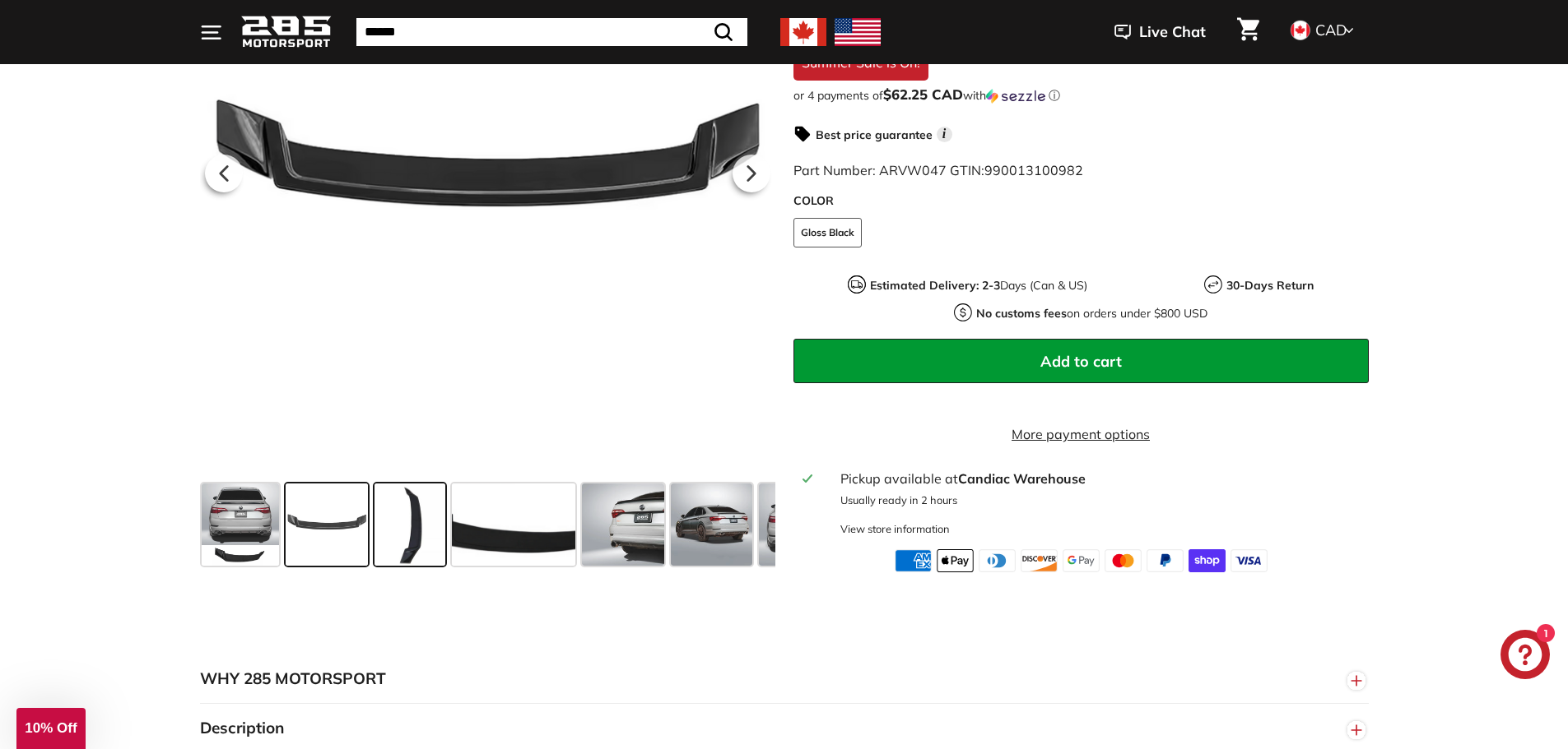
scroll to position [412, 0]
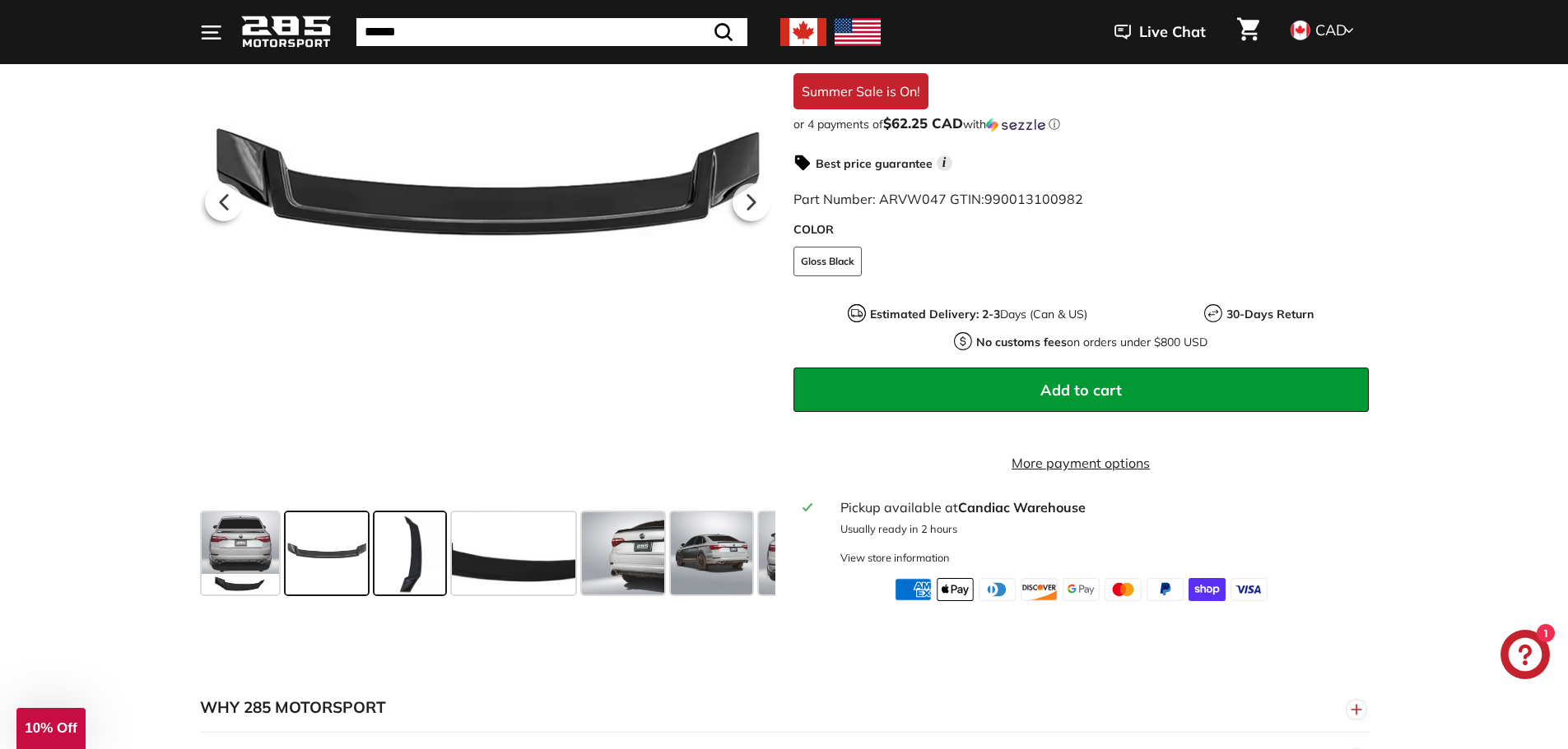
click at [409, 553] on span at bounding box center [410, 553] width 71 height 82
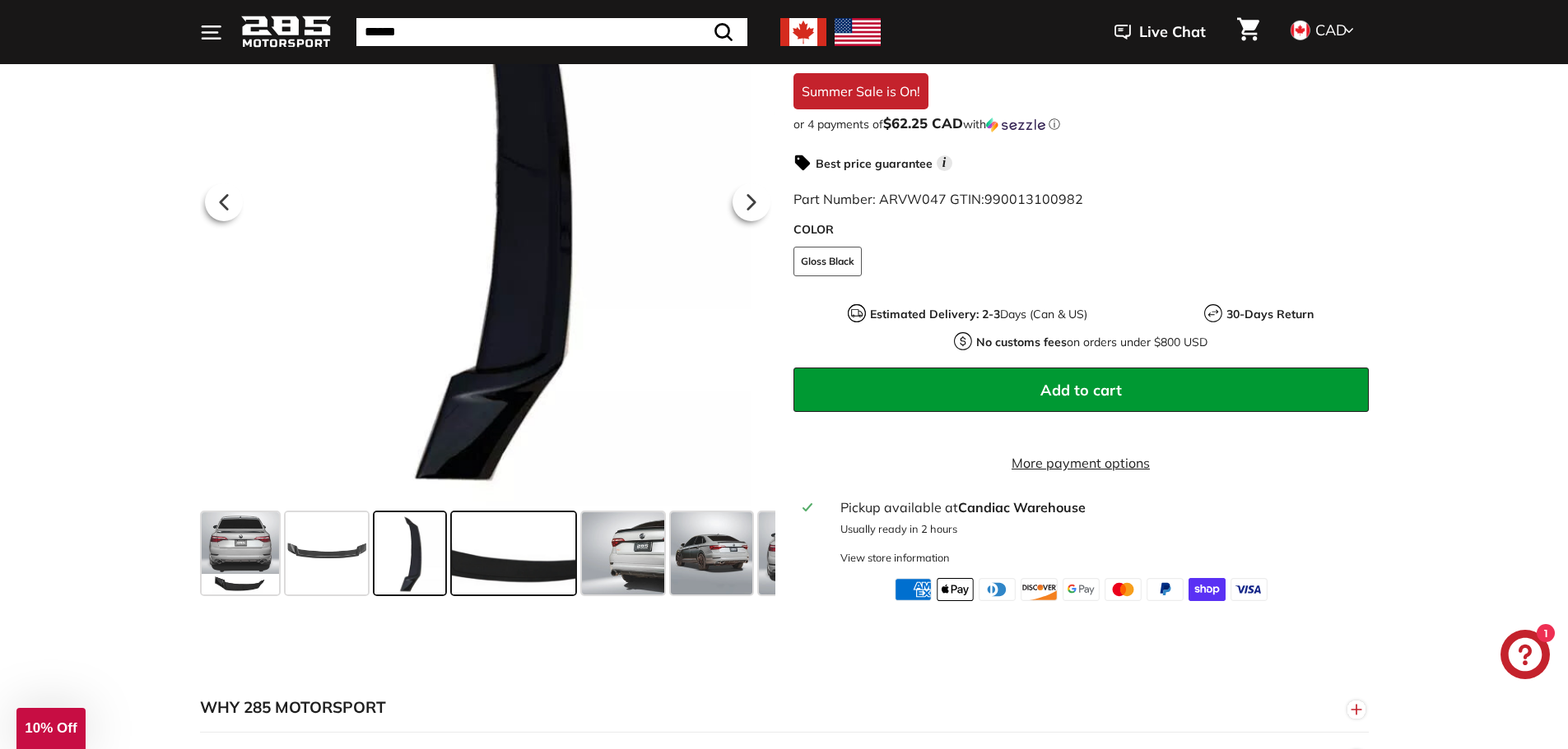
click at [494, 553] on span at bounding box center [513, 553] width 123 height 82
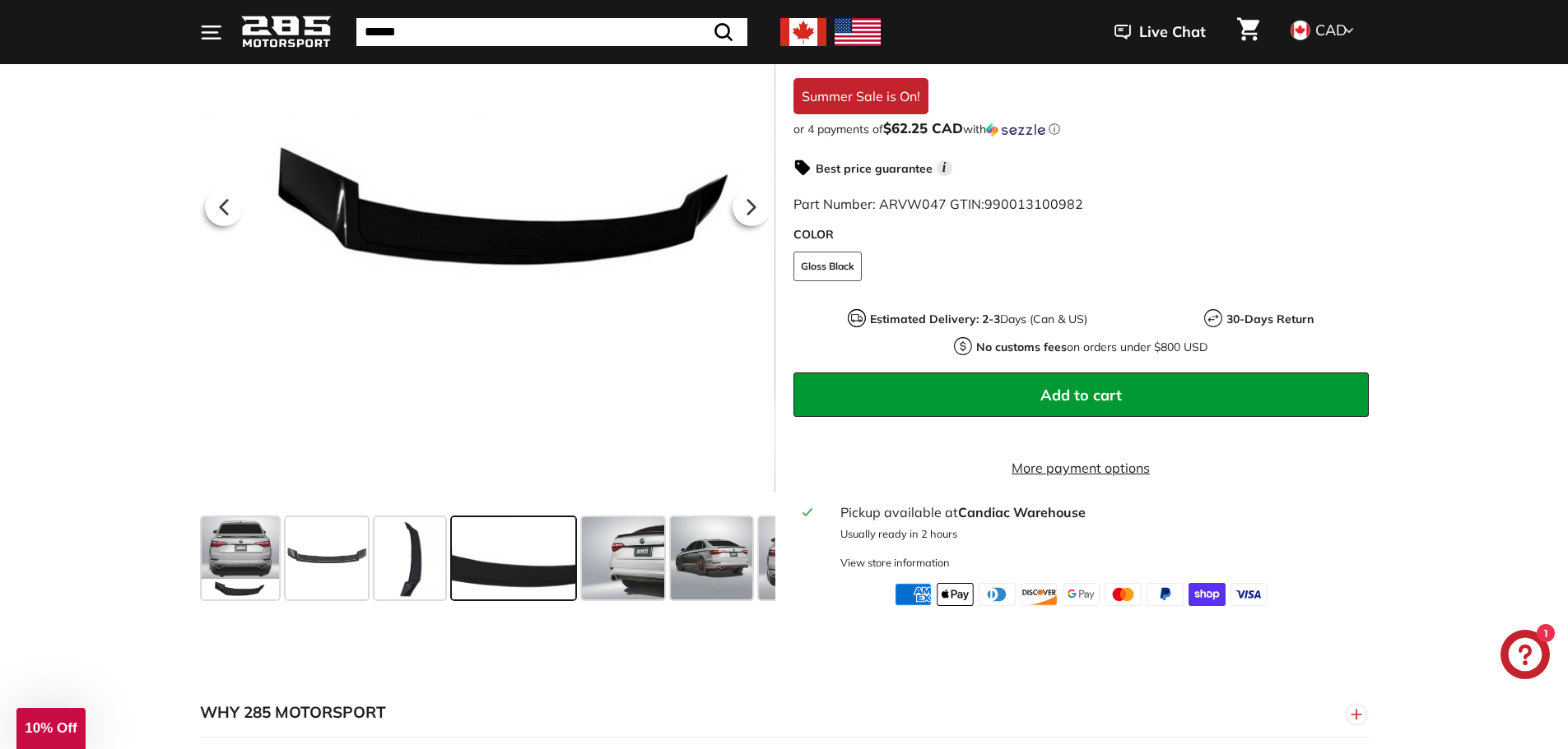
scroll to position [247, 0]
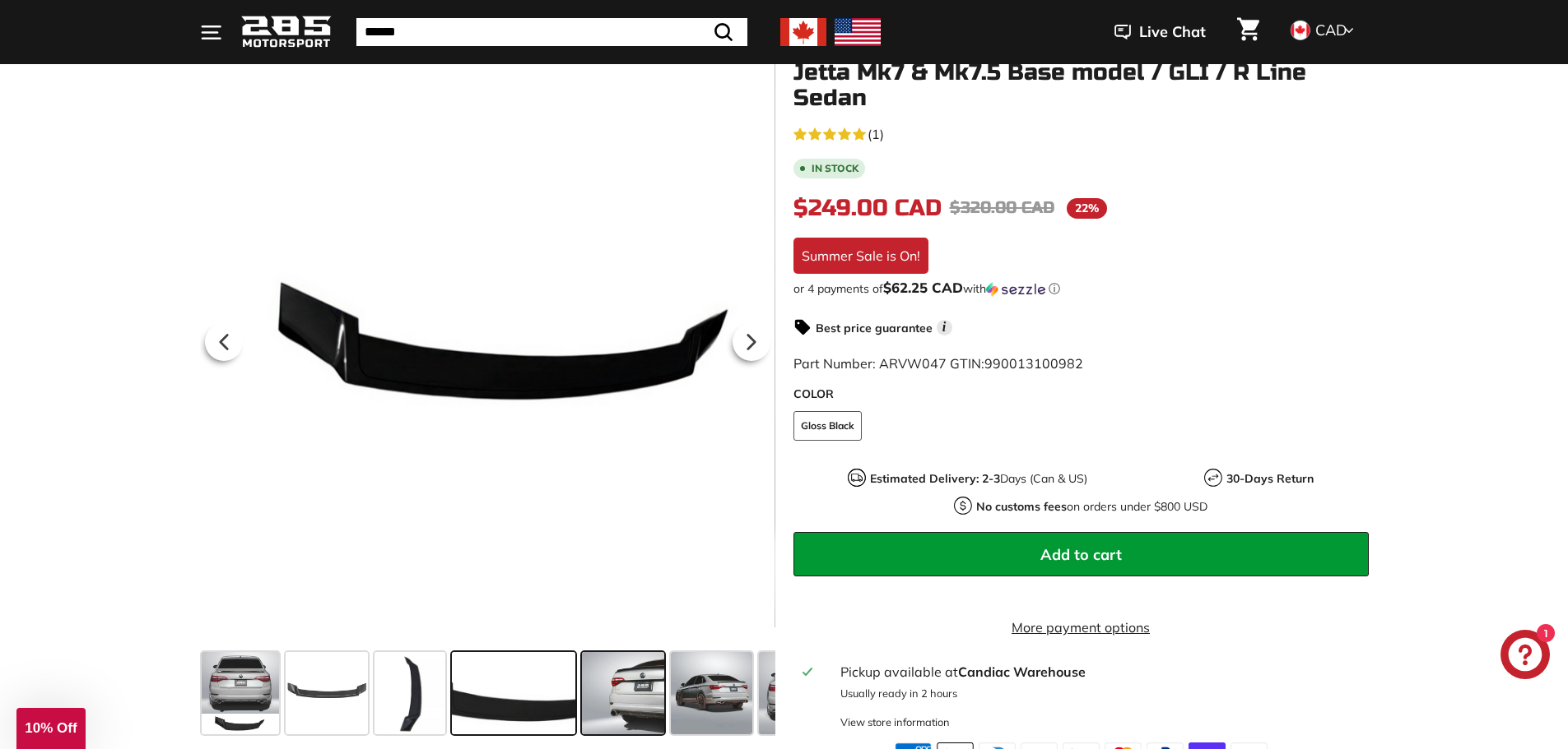
click at [622, 704] on span at bounding box center [622, 693] width 82 height 82
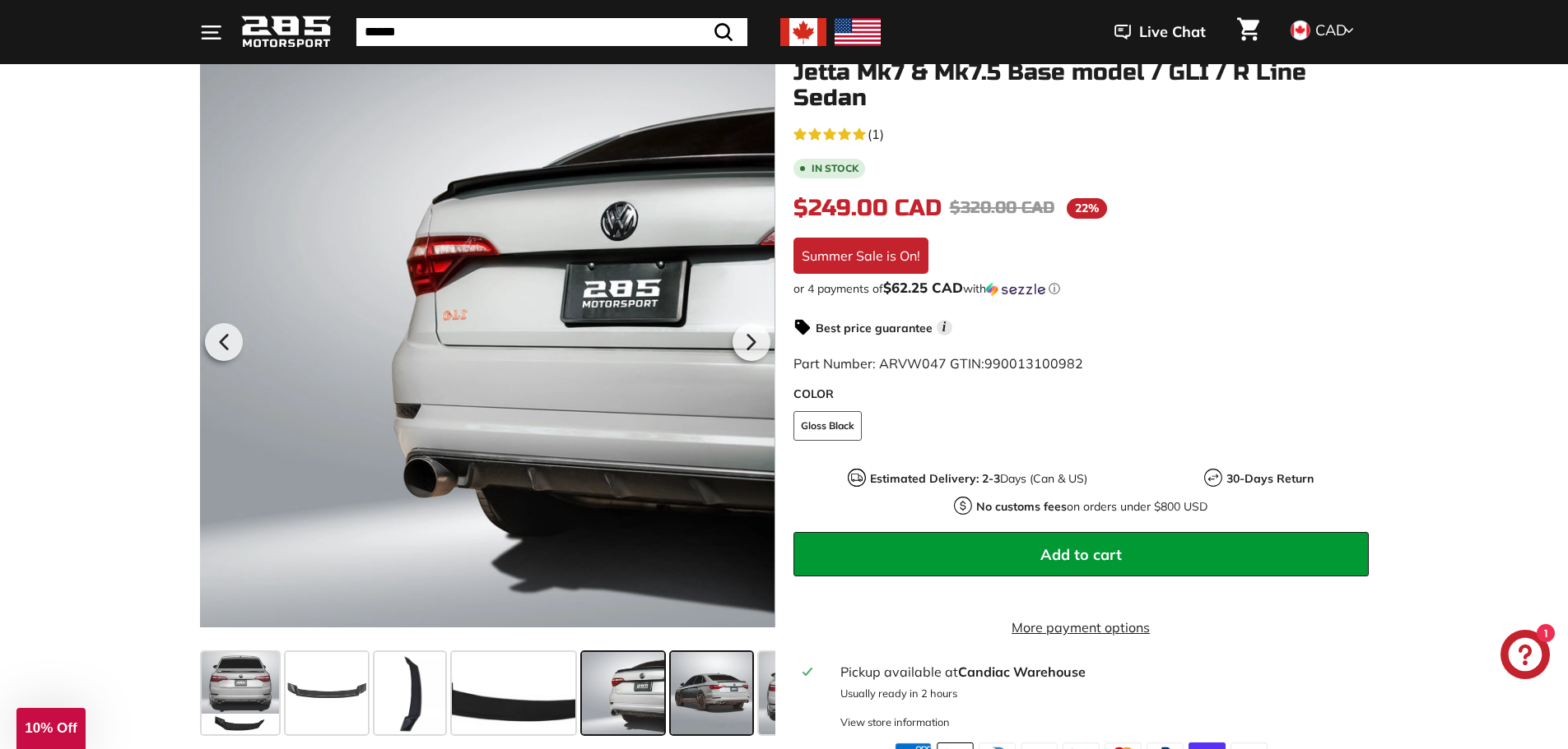
click at [704, 698] on span at bounding box center [711, 693] width 82 height 82
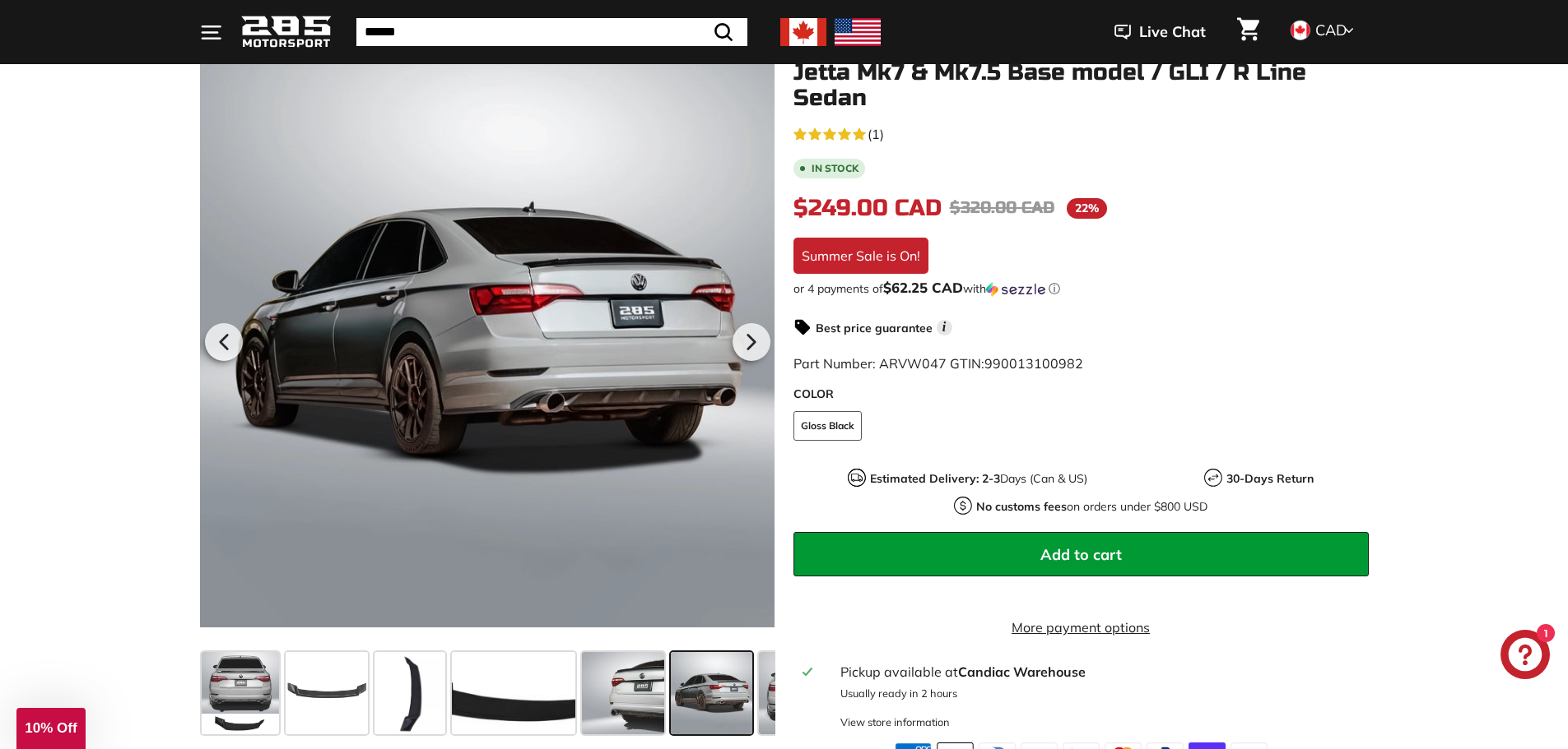
scroll to position [0, 159]
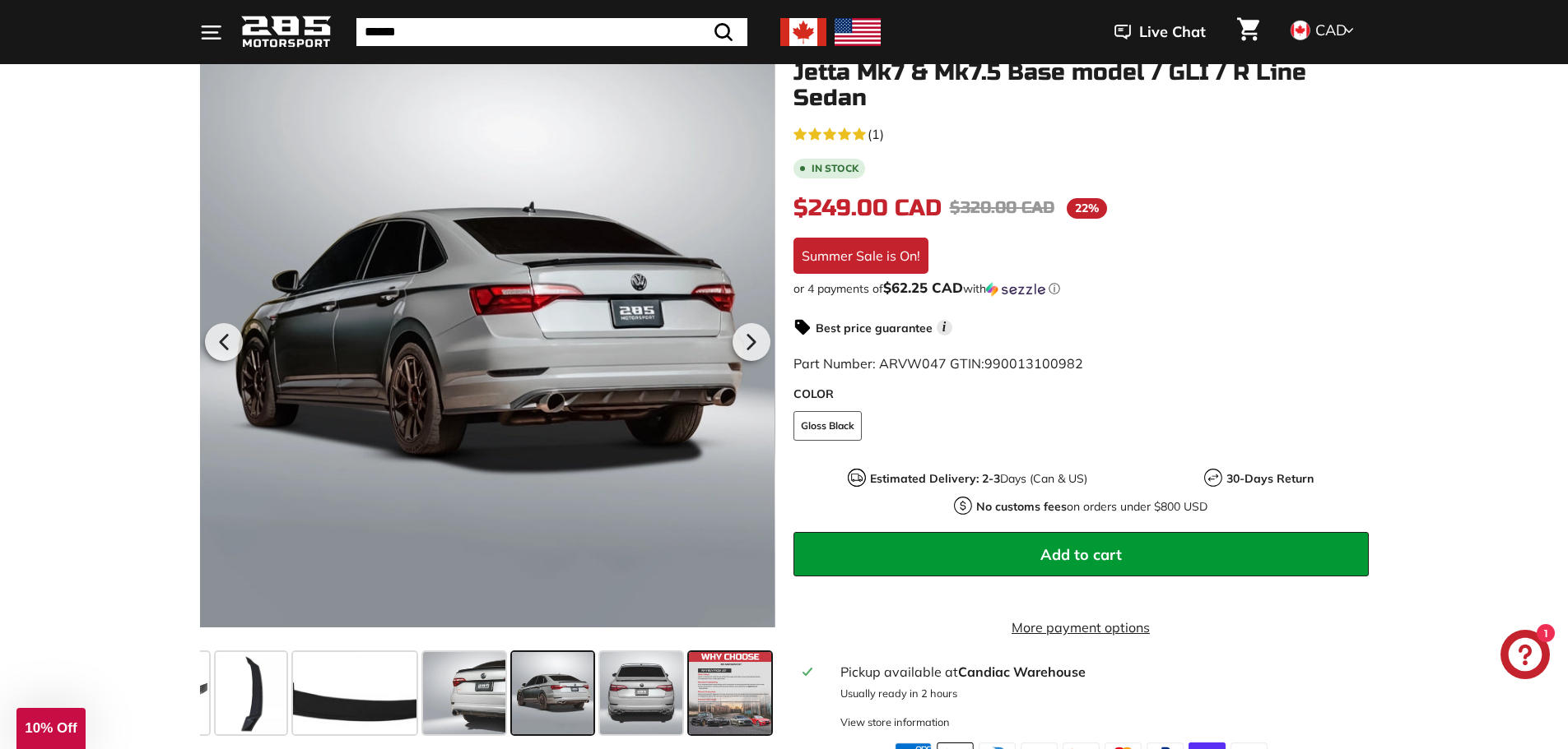
click at [743, 702] on span at bounding box center [729, 693] width 82 height 82
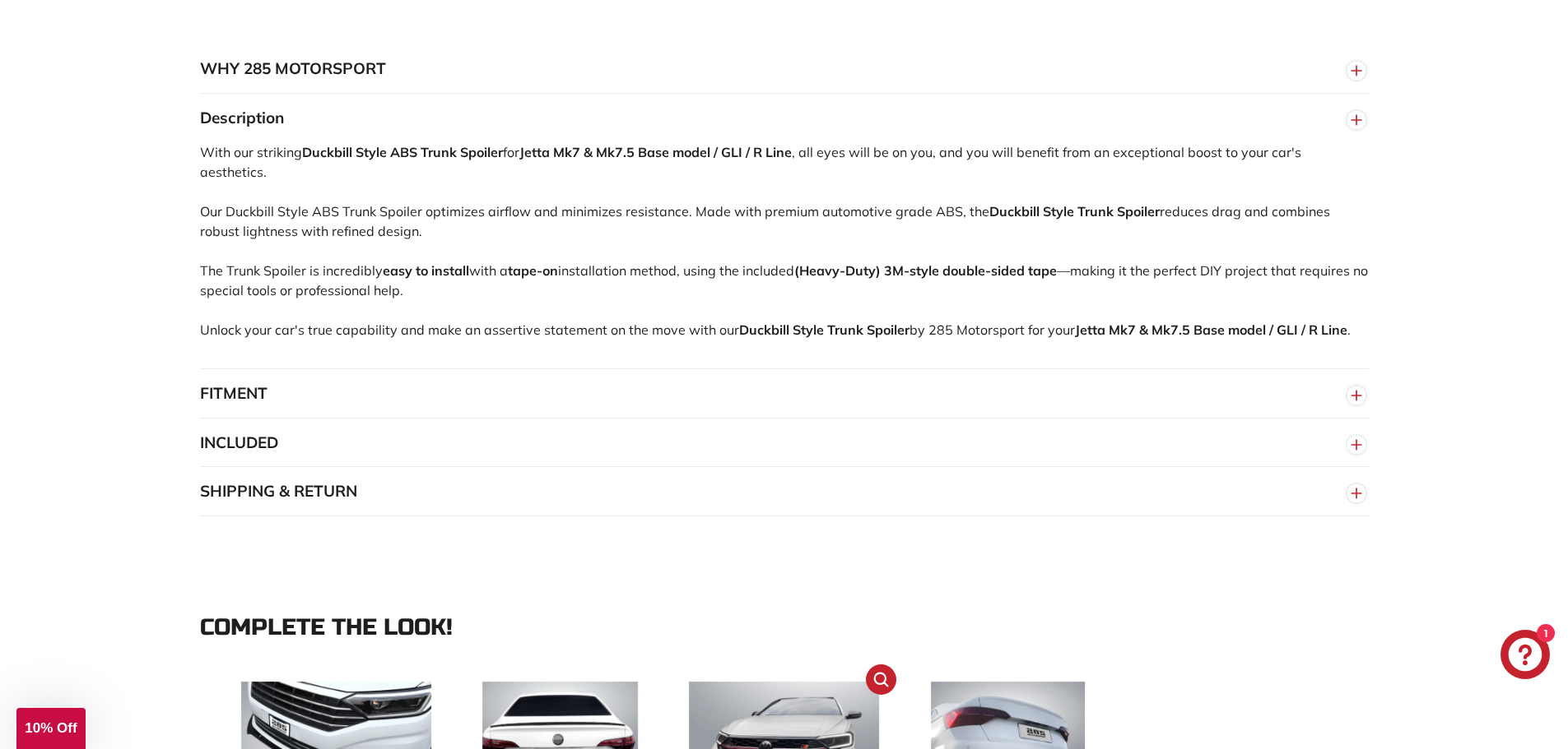
scroll to position [1316, 0]
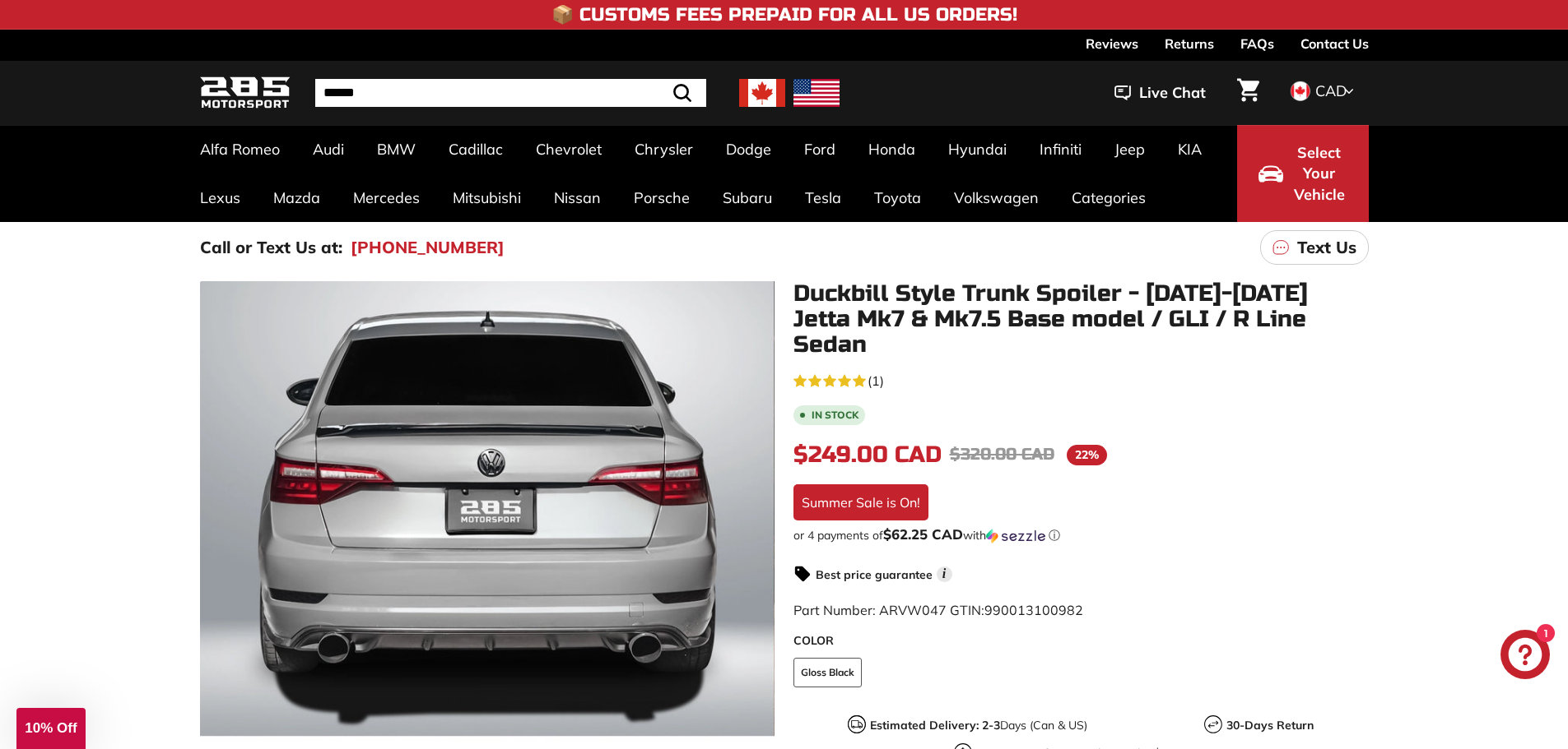
drag, startPoint x: 795, startPoint y: 285, endPoint x: 1010, endPoint y: 287, distance: 215.0
click at [998, 288] on h1 "Duckbill Style Trunk Spoiler - [DATE]-[DATE] Jetta Mk7 & Mk7.5 Base model / GLI…" at bounding box center [1081, 320] width 575 height 76
drag, startPoint x: 1126, startPoint y: 292, endPoint x: 789, endPoint y: 290, distance: 337.0
click at [789, 290] on div "Duckbill Style Trunk Spoiler - [DATE]-[DATE] Jetta Mk7 & Mk7.5 Base model / GLI…" at bounding box center [1072, 647] width 594 height 731
drag, startPoint x: 789, startPoint y: 290, endPoint x: 877, endPoint y: 292, distance: 88.0
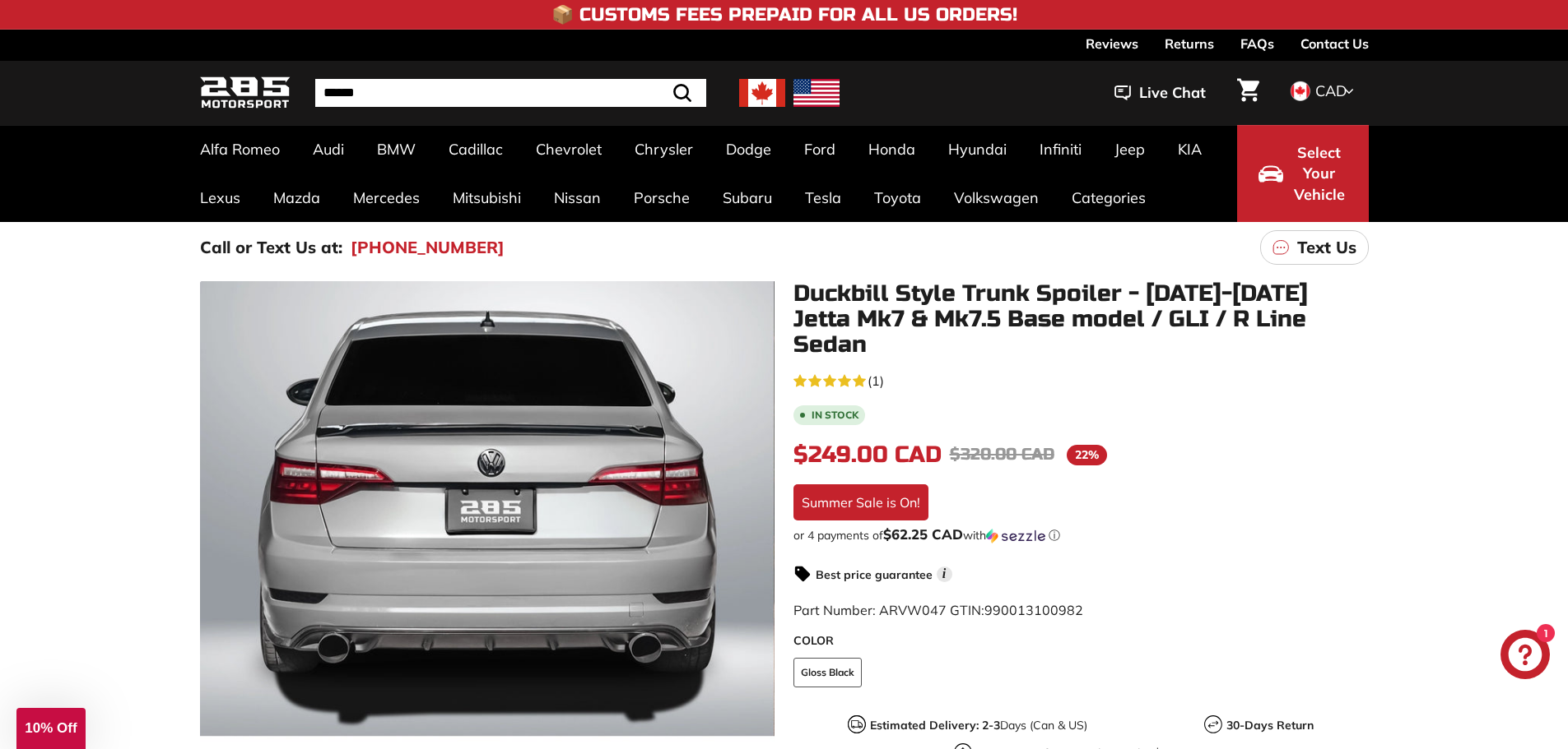
click at [877, 292] on div "Duckbill Style Trunk Spoiler - 2019-2025 Jetta Mk7 & Mk7.5 Base model / GLI / R…" at bounding box center [1072, 647] width 594 height 731
click at [858, 295] on h1 "Duckbill Style Trunk Spoiler - [DATE]-[DATE] Jetta Mk7 & Mk7.5 Base model / GLI…" at bounding box center [1081, 320] width 575 height 76
drag, startPoint x: 858, startPoint y: 295, endPoint x: 800, endPoint y: 295, distance: 58.0
click at [835, 295] on h1 "Duckbill Style Trunk Spoiler - [DATE]-[DATE] Jetta Mk7 & Mk7.5 Base model / GLI…" at bounding box center [1081, 320] width 575 height 76
drag, startPoint x: 800, startPoint y: 295, endPoint x: 881, endPoint y: 295, distance: 81.0
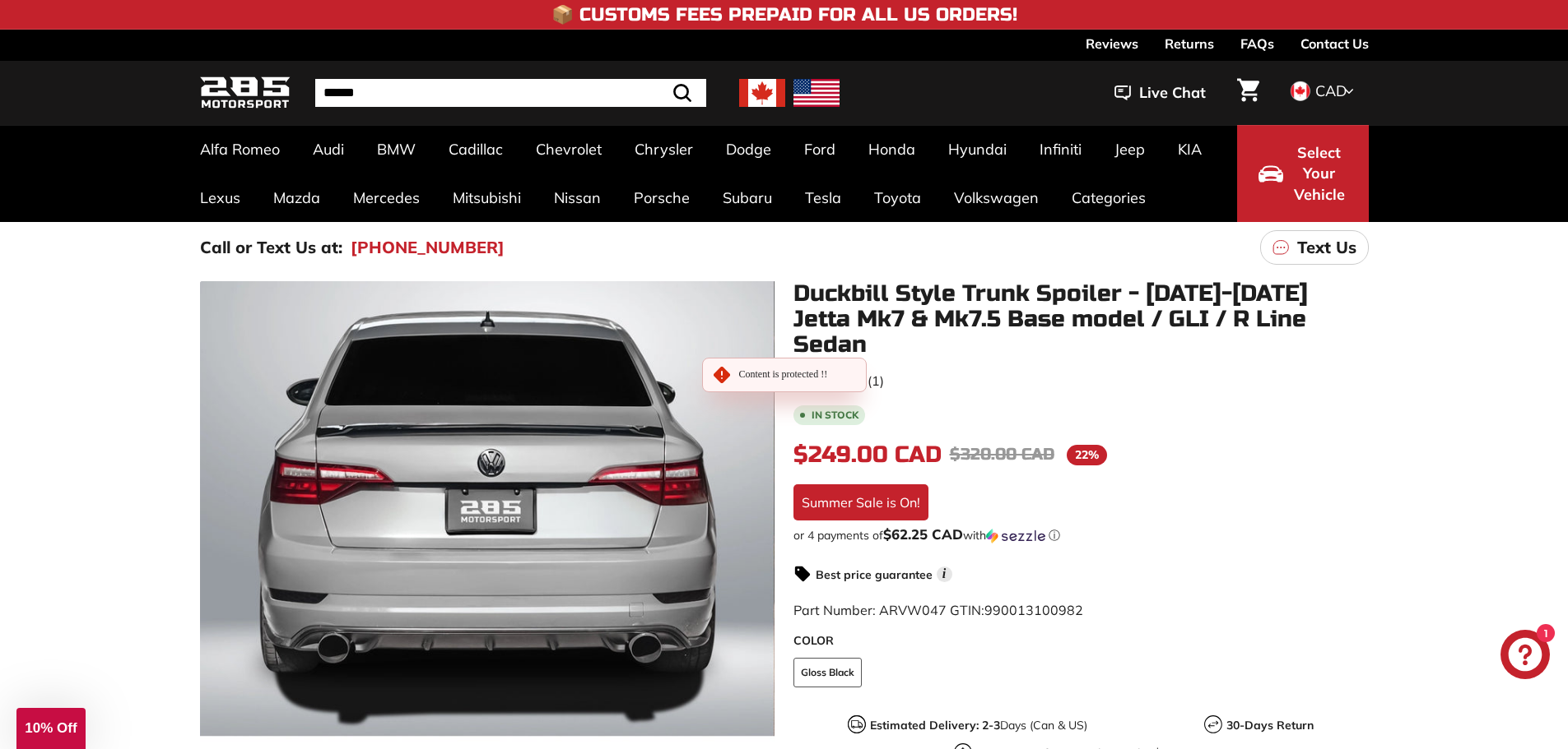
click at [881, 295] on h1 "Duckbill Style Trunk Spoiler - [DATE]-[DATE] Jetta Mk7 & Mk7.5 Base model / GLI…" at bounding box center [1081, 320] width 575 height 76
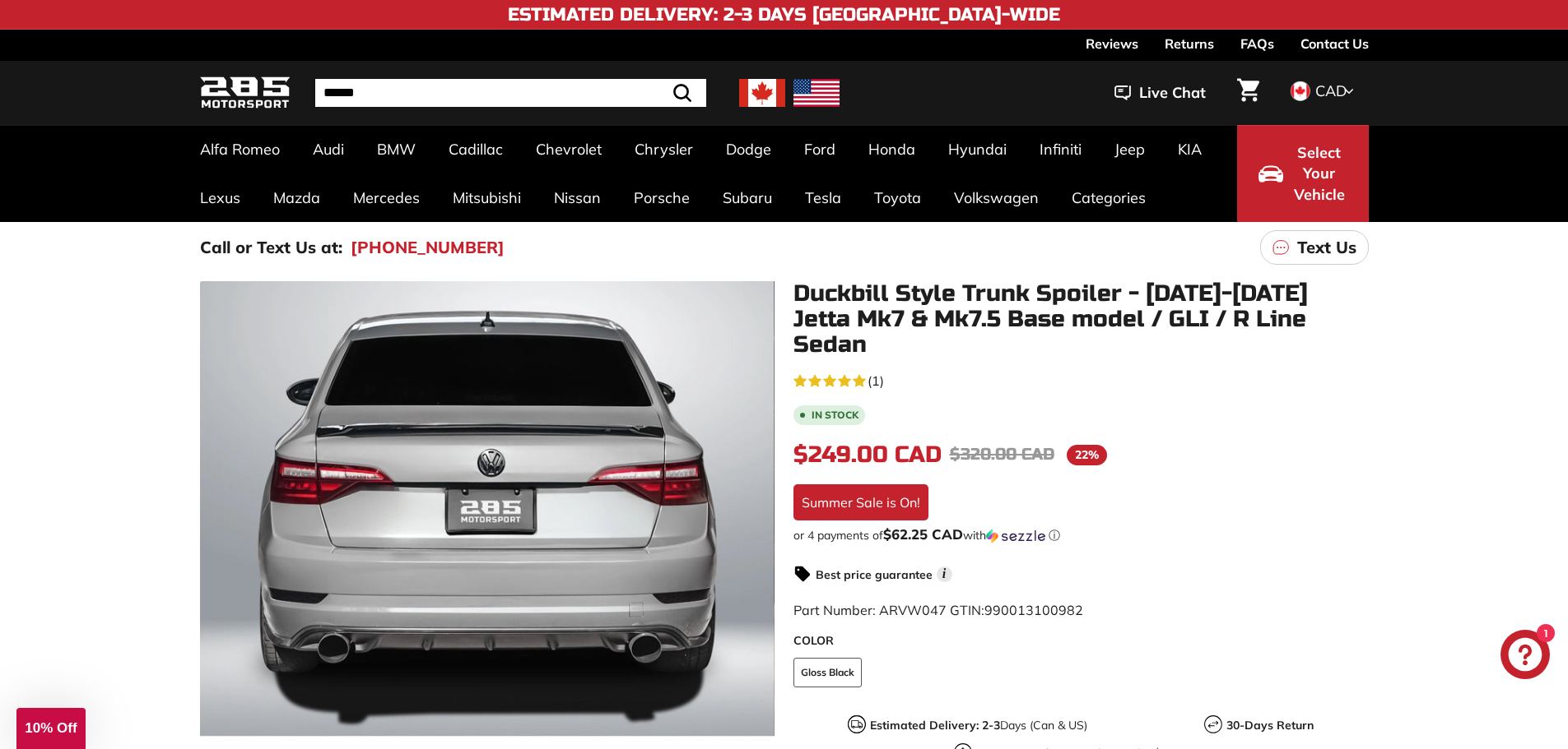
drag, startPoint x: 792, startPoint y: 286, endPoint x: 882, endPoint y: 287, distance: 90.0
click at [880, 287] on h1 "Duckbill Style Trunk Spoiler - [DATE]-[DATE] Jetta Mk7 & Mk7.5 Base model / GLI…" at bounding box center [1081, 320] width 575 height 76
drag, startPoint x: 890, startPoint y: 288, endPoint x: 836, endPoint y: 288, distance: 54.0
click at [836, 288] on h1 "Duckbill Style Trunk Spoiler - [DATE]-[DATE] Jetta Mk7 & Mk7.5 Base model / GLI…" at bounding box center [1081, 320] width 575 height 76
click at [1102, 291] on h1 "Duckbill Style Trunk Spoiler - [DATE]-[DATE] Jetta Mk7 & Mk7.5 Base model / GLI…" at bounding box center [1081, 320] width 575 height 76
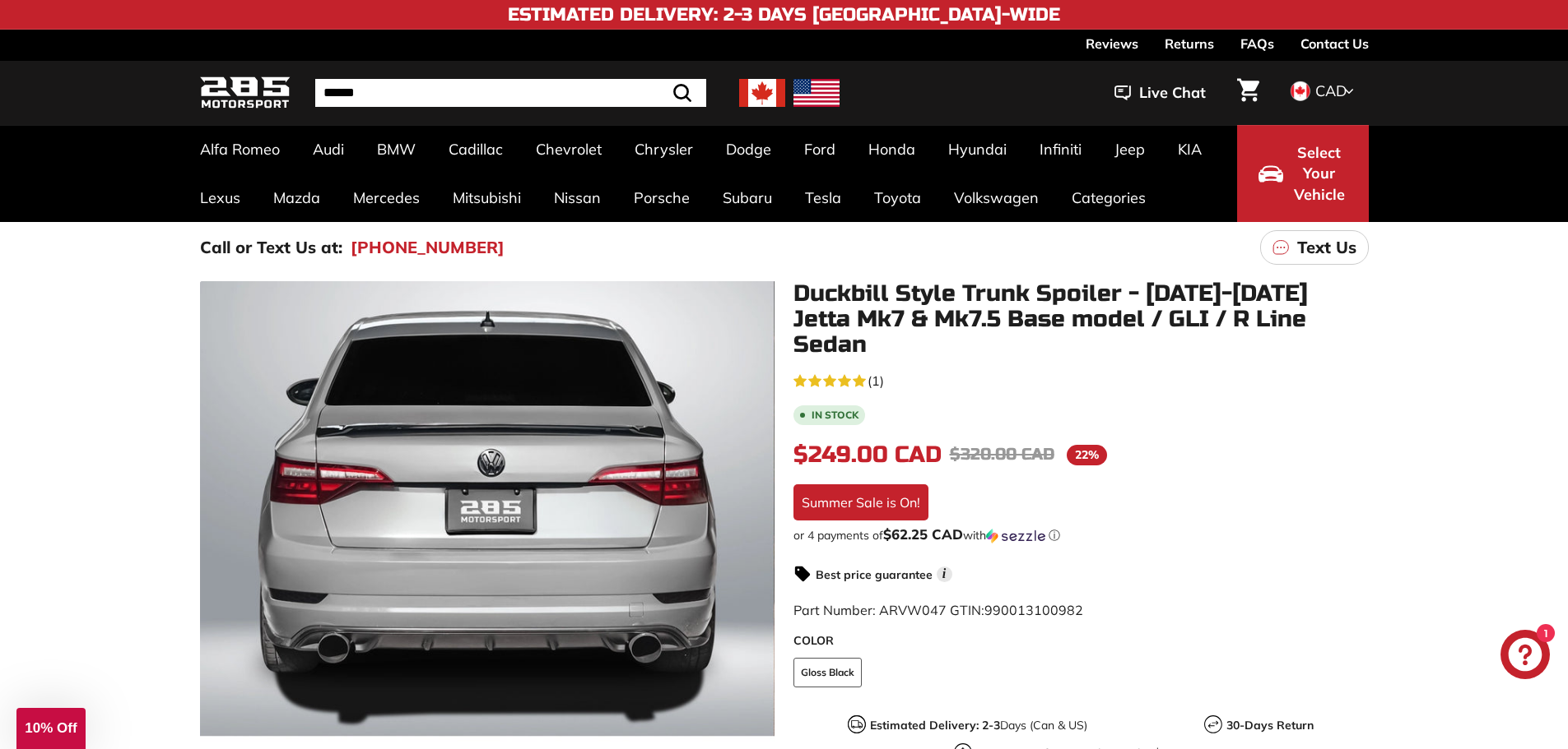
click at [1115, 309] on h1 "Duckbill Style Trunk Spoiler - [DATE]-[DATE] Jetta Mk7 & Mk7.5 Base model / GLI…" at bounding box center [1081, 320] width 575 height 76
